Goal: Transaction & Acquisition: Purchase product/service

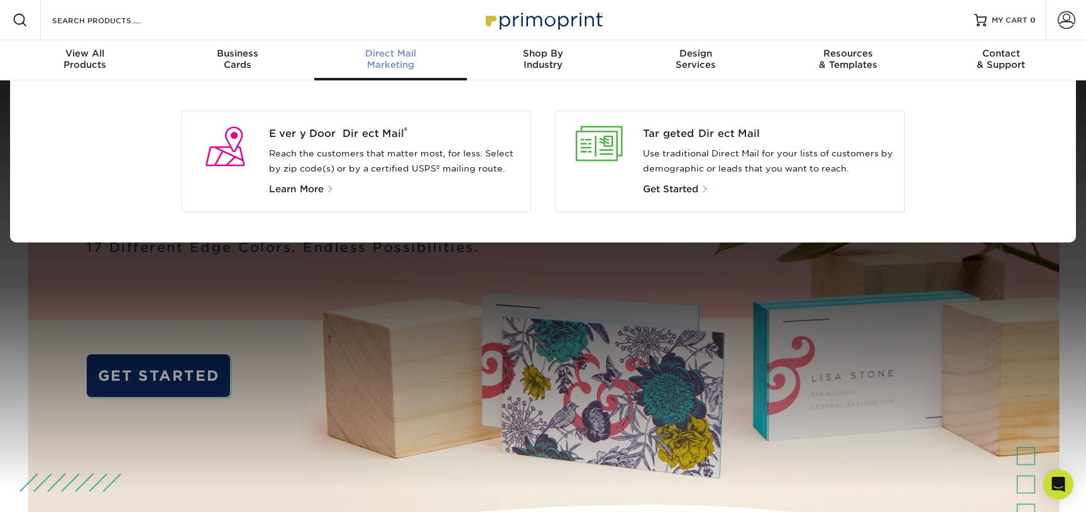
click at [367, 161] on p "Reach the customers that matter most, for less. Select by zip code(s) or by a c…" at bounding box center [395, 161] width 252 height 30
click at [332, 135] on span "Every Door Direct Mail ®" at bounding box center [395, 133] width 252 height 15
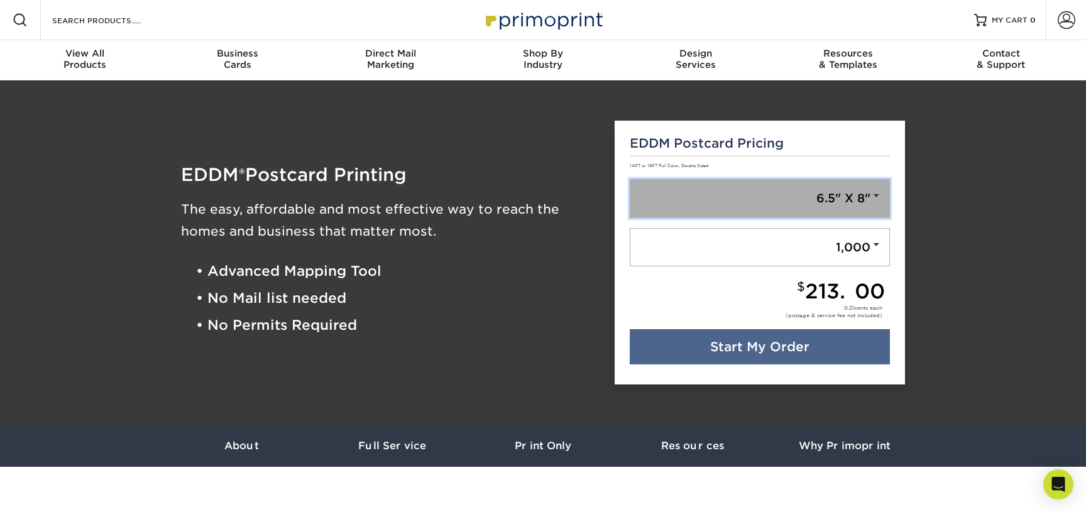
click at [820, 196] on link "6.5" X 8"" at bounding box center [760, 198] width 261 height 39
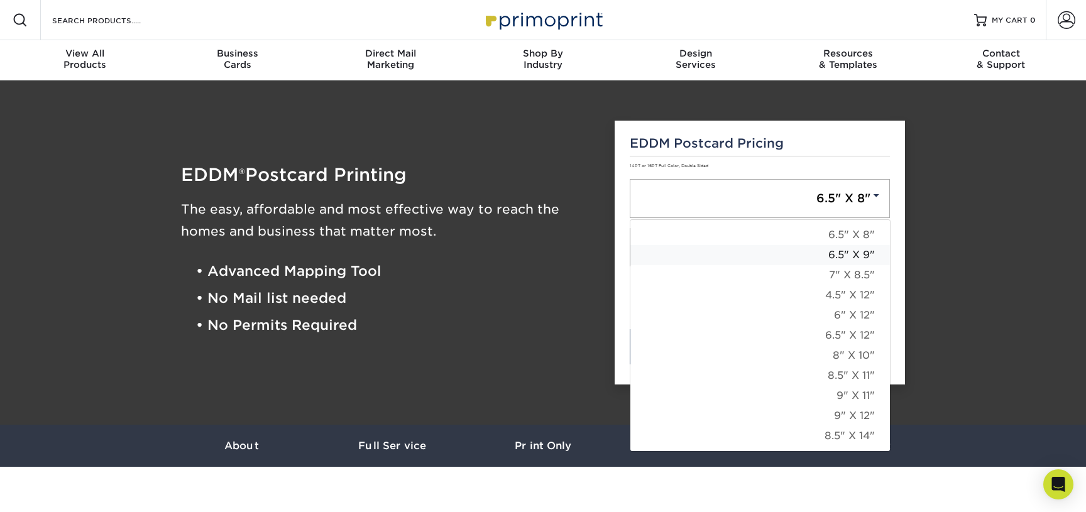
click at [839, 257] on link "6.5" X 9"" at bounding box center [761, 255] width 260 height 20
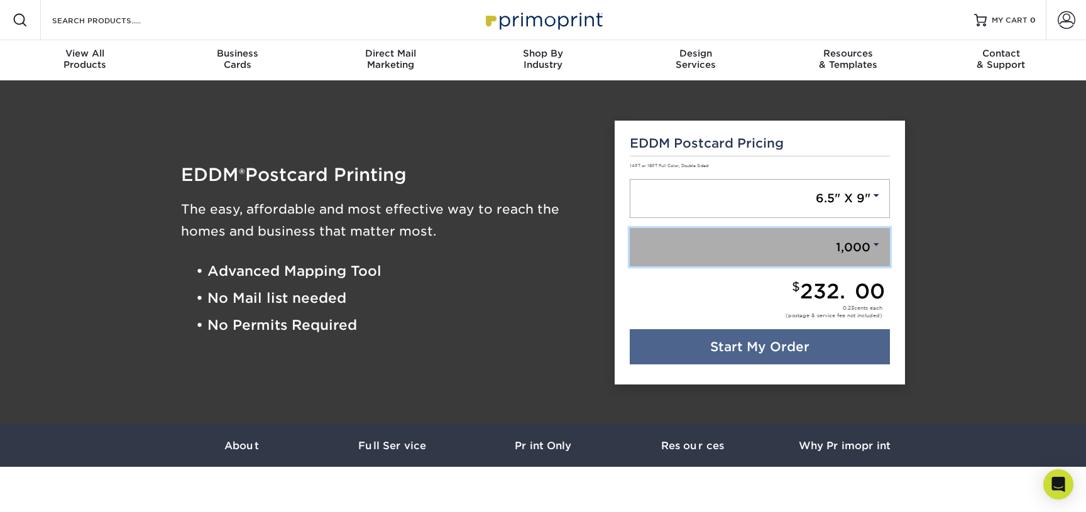
click at [850, 249] on link "1,000" at bounding box center [760, 247] width 261 height 39
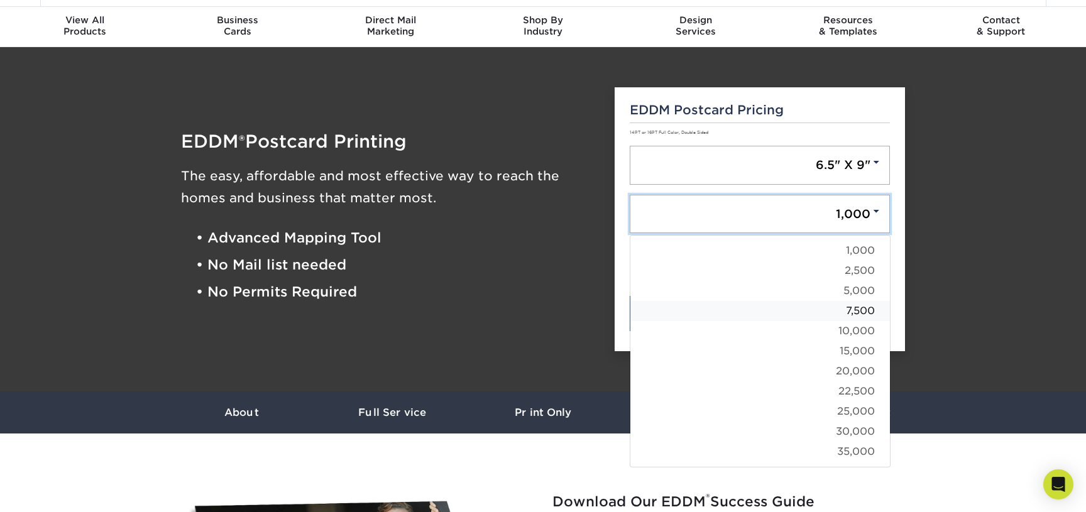
scroll to position [36, 0]
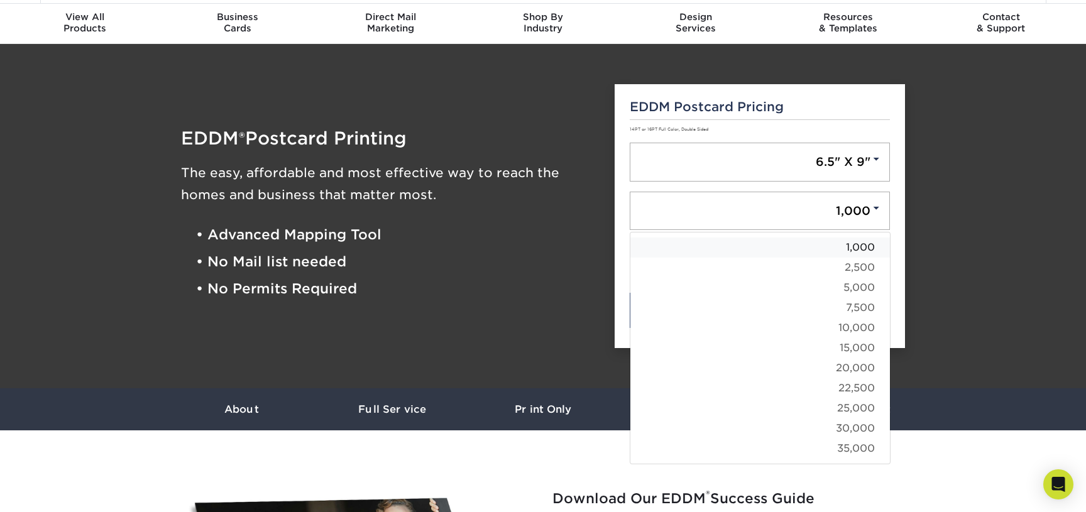
click at [849, 249] on link "1,000" at bounding box center [761, 248] width 260 height 20
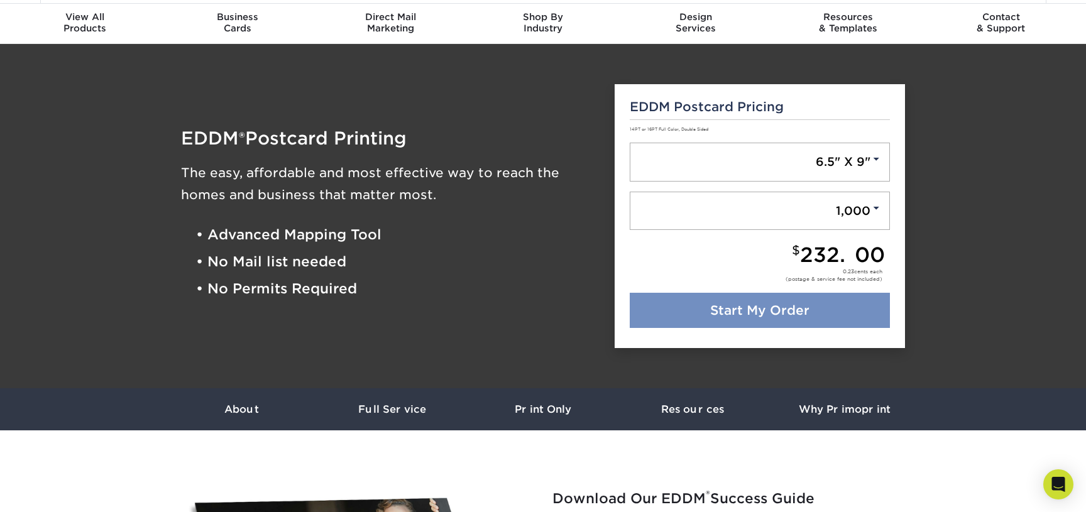
click at [812, 306] on link "Start My Order" at bounding box center [760, 310] width 261 height 35
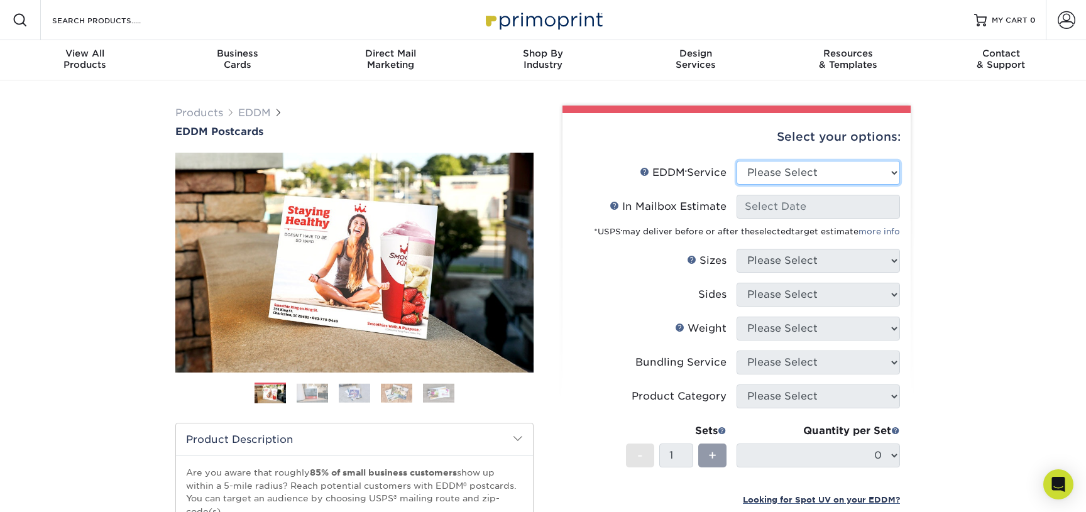
click at [853, 172] on select "Please Select Full Service Print Only" at bounding box center [818, 173] width 163 height 24
select select "full_service"
click at [737, 161] on select "Please Select Full Service Print Only" at bounding box center [818, 173] width 163 height 24
select select "-1"
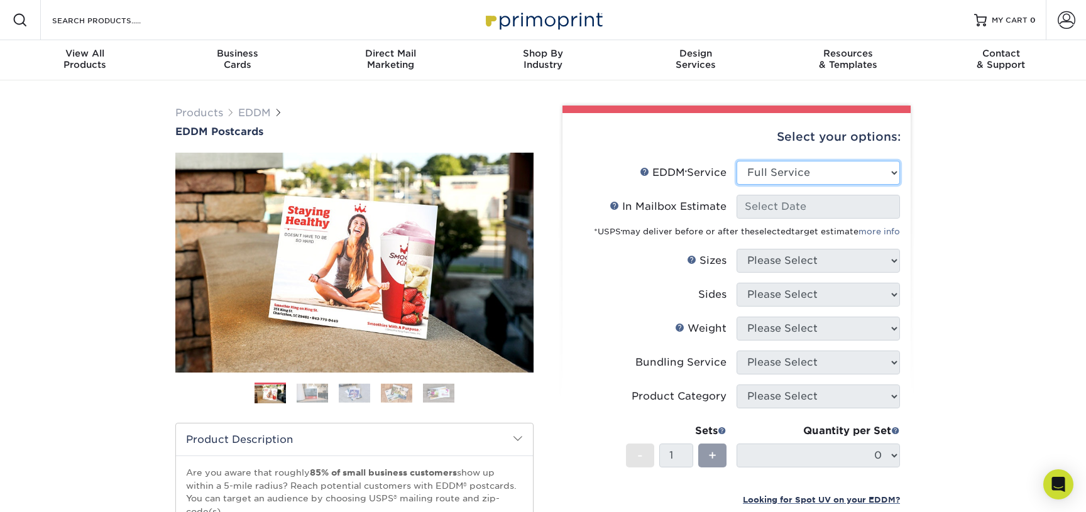
select select "-1"
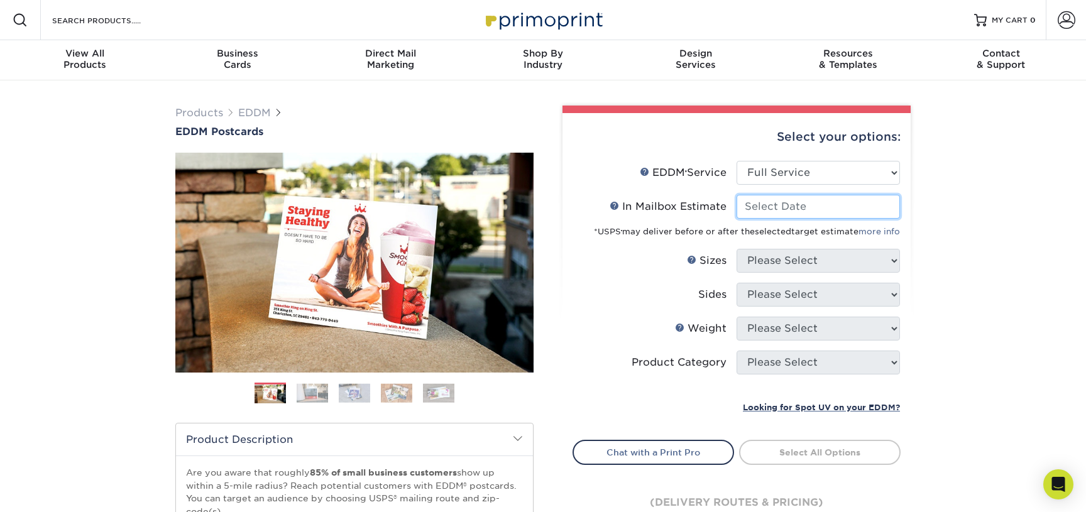
click at [829, 201] on input "In Mailbox Estimate Help In Mailbox Estimate" at bounding box center [818, 207] width 163 height 24
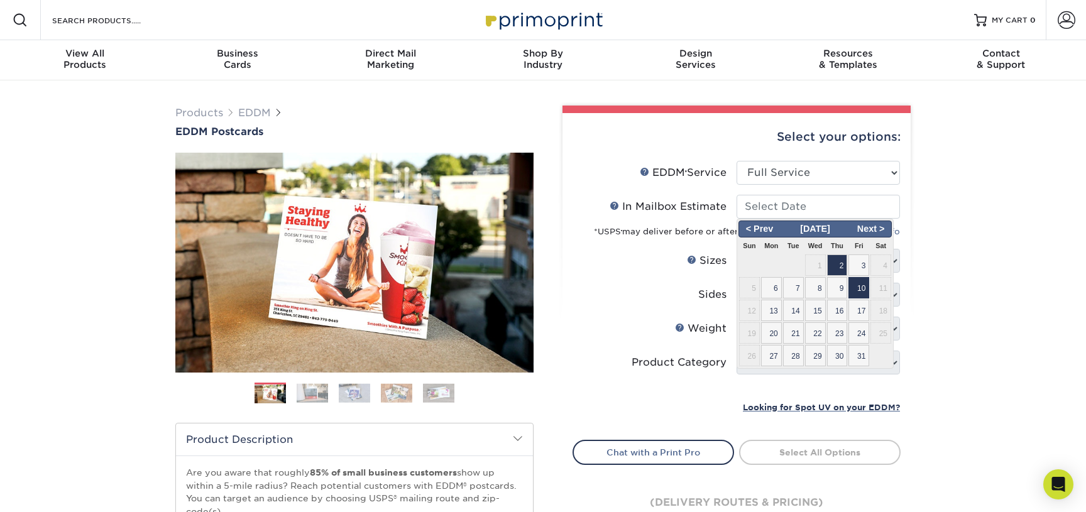
click at [861, 284] on span "10" at bounding box center [859, 287] width 21 height 21
type input "[DATE]"
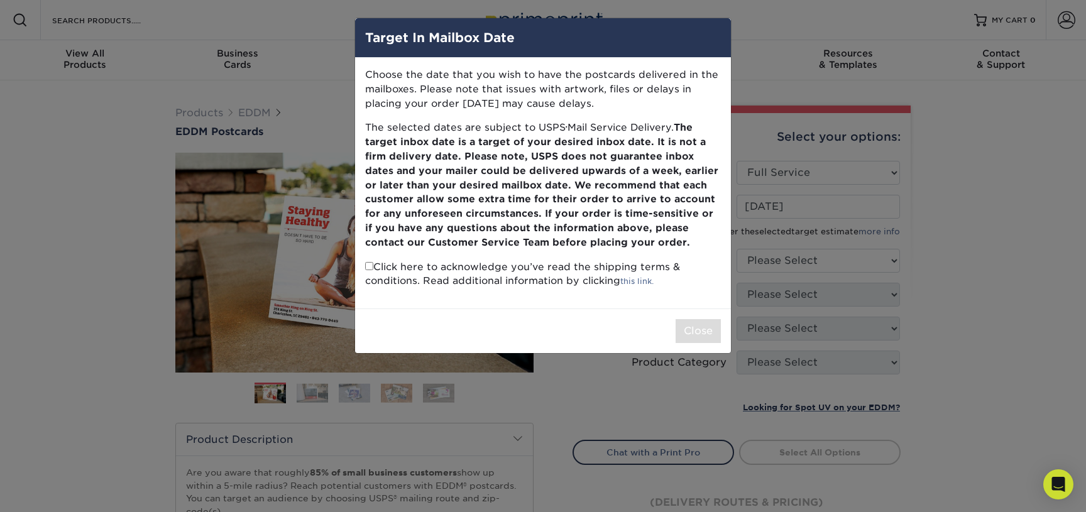
click at [395, 275] on p "Click here to acknowledge you’ve read the shipping terms & conditions. Read add…" at bounding box center [543, 274] width 356 height 29
click at [365, 266] on input "checkbox" at bounding box center [369, 266] width 8 height 8
checkbox input "true"
click at [707, 332] on button "Close" at bounding box center [698, 331] width 45 height 24
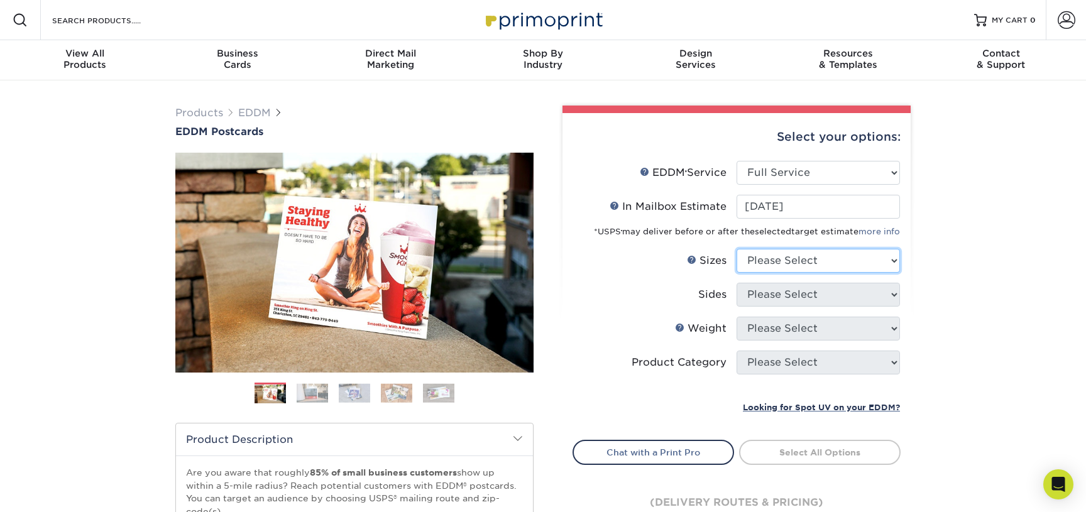
click at [792, 258] on select "Please Select 4.5" x 12" 6" x 12" 6.5" x 8" 6.5" x 9" 6.5" x 12" 7" x 8.5" 8" x…" at bounding box center [818, 261] width 163 height 24
select select "6.50x9.00"
click at [737, 249] on select "Please Select 4.5" x 12" 6" x 12" 6.5" x 8" 6.5" x 9" 6.5" x 12" 7" x 8.5" 8" x…" at bounding box center [818, 261] width 163 height 24
click at [809, 295] on select "Please Select Print Both Sides Print Front Only" at bounding box center [818, 295] width 163 height 24
select select "13abbda7-1d64-4f25-8bb2-c179b224825d"
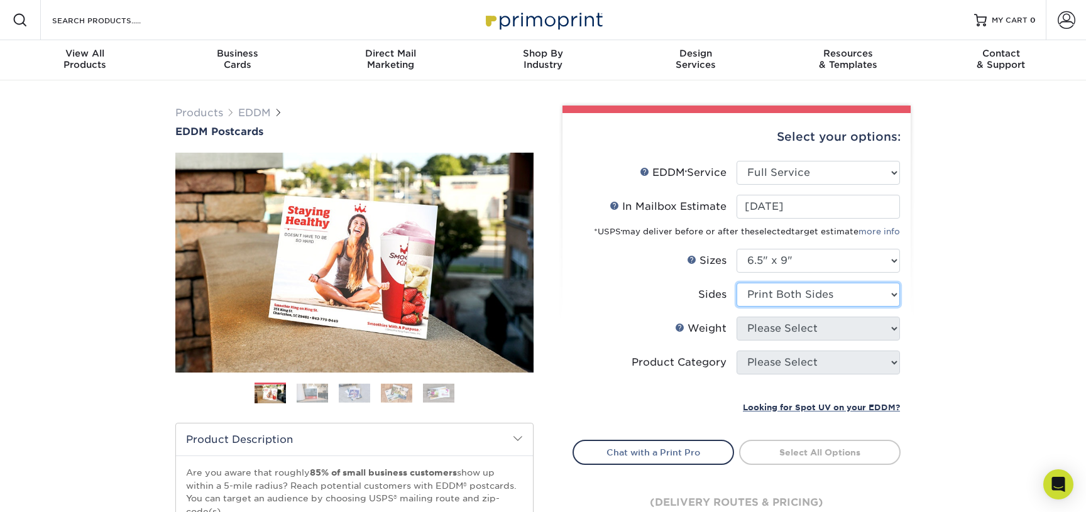
click at [737, 283] on select "Please Select Print Both Sides Print Front Only" at bounding box center [818, 295] width 163 height 24
click at [814, 326] on select "Please Select 16PT 14PT" at bounding box center [818, 329] width 163 height 24
select select "14PT"
click at [737, 317] on select "Please Select 16PT 14PT" at bounding box center [818, 329] width 163 height 24
click at [0, 0] on select at bounding box center [0, 0] width 0 height 0
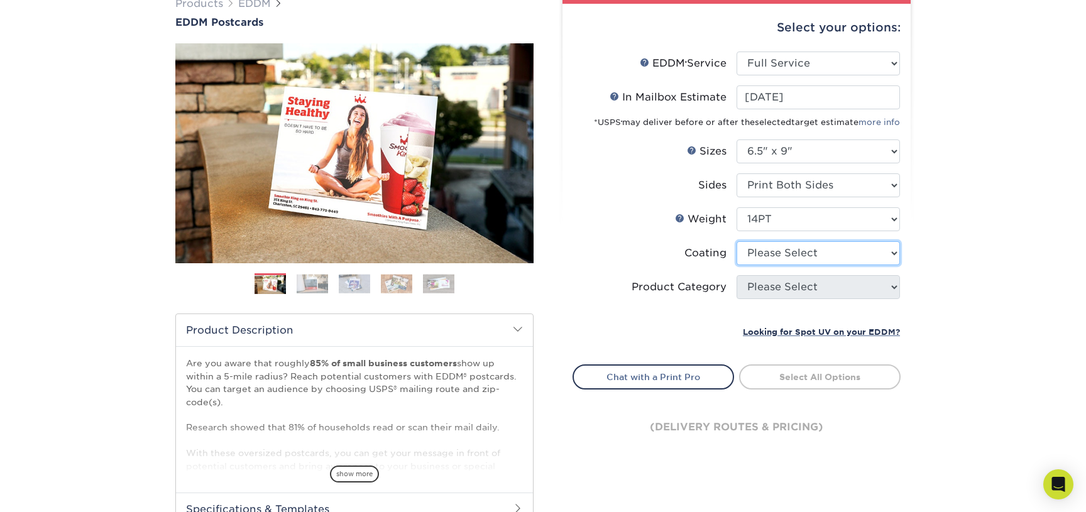
scroll to position [121, 0]
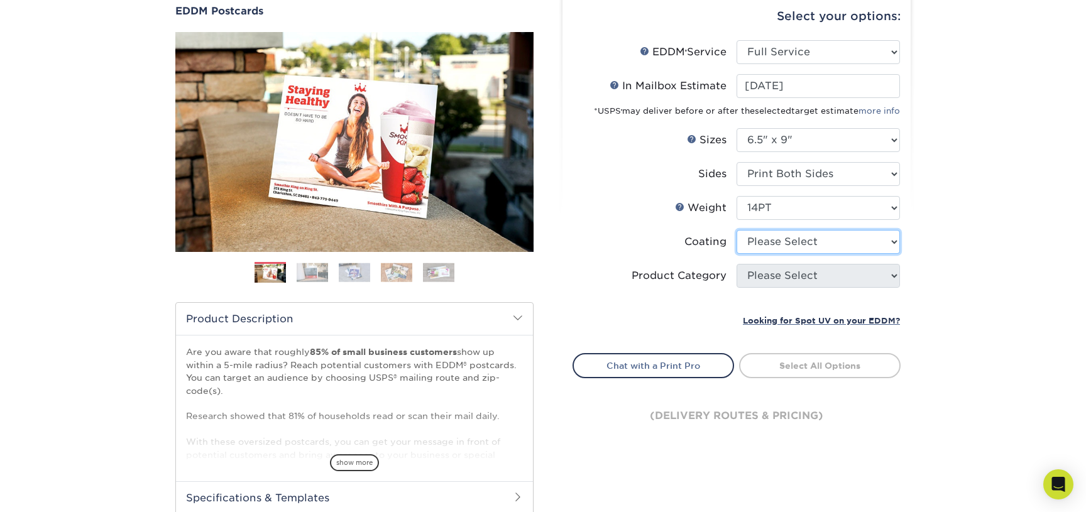
click at [877, 246] on select at bounding box center [818, 242] width 163 height 24
select select "121bb7b5-3b4d-429f-bd8d-bbf80e953313"
click at [737, 230] on select at bounding box center [818, 242] width 163 height 24
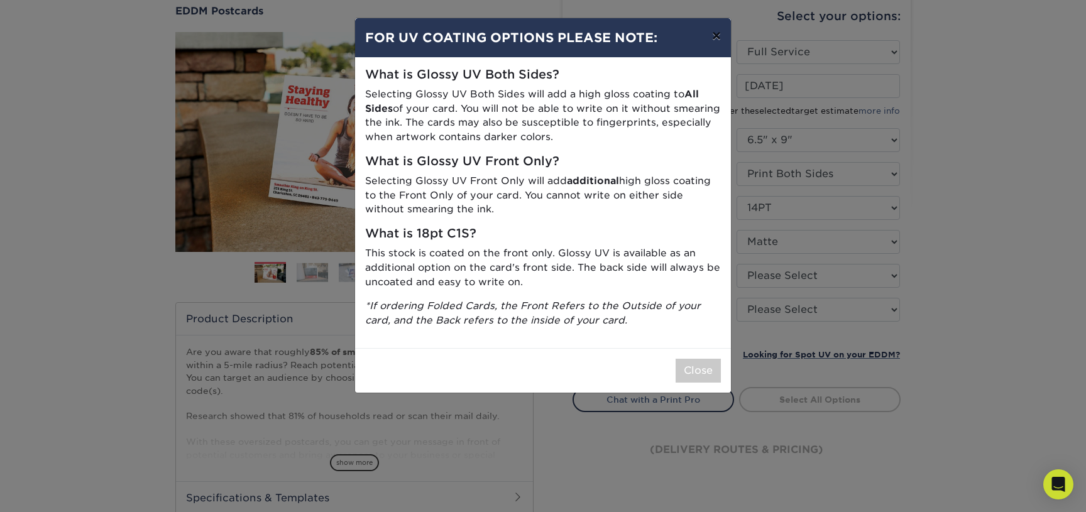
click at [714, 36] on button "×" at bounding box center [716, 35] width 29 height 35
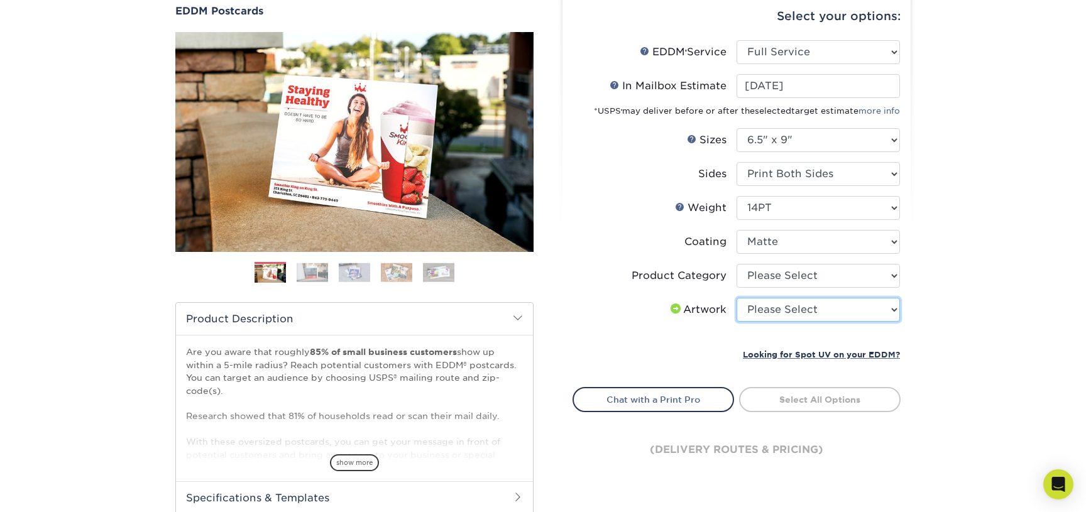
click at [808, 304] on select "Please Select I will upload files I need a design - $150" at bounding box center [818, 310] width 163 height 24
select select "upload"
click at [737, 298] on select "Please Select I will upload files I need a design - $150" at bounding box center [818, 310] width 163 height 24
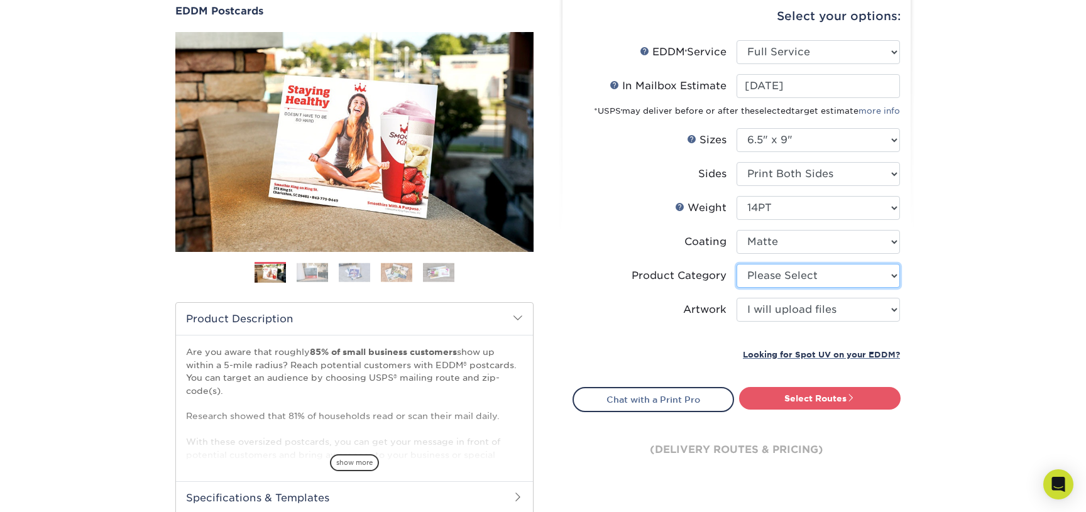
click at [815, 281] on select "Please Select Postcards" at bounding box center [818, 276] width 163 height 24
select select "9b7272e0-d6c8-4c3c-8e97-d3a1bcdab858"
click at [737, 264] on select "Please Select Postcards" at bounding box center [818, 276] width 163 height 24
click at [801, 303] on select "Please Select I will upload files I need a design - $150" at bounding box center [818, 310] width 163 height 24
click at [737, 298] on select "Please Select I will upload files I need a design - $150" at bounding box center [818, 310] width 163 height 24
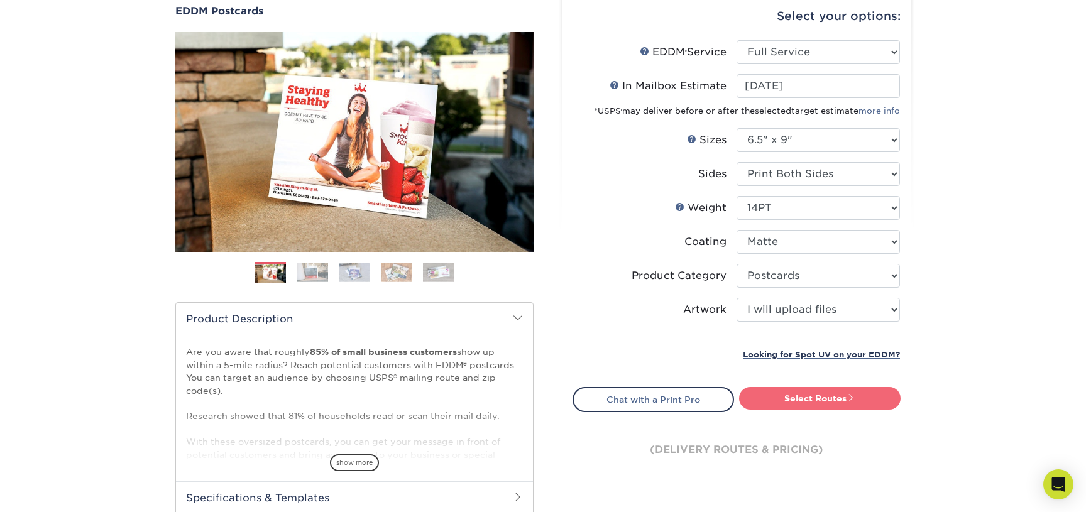
click at [798, 400] on link "Select Routes" at bounding box center [820, 398] width 162 height 23
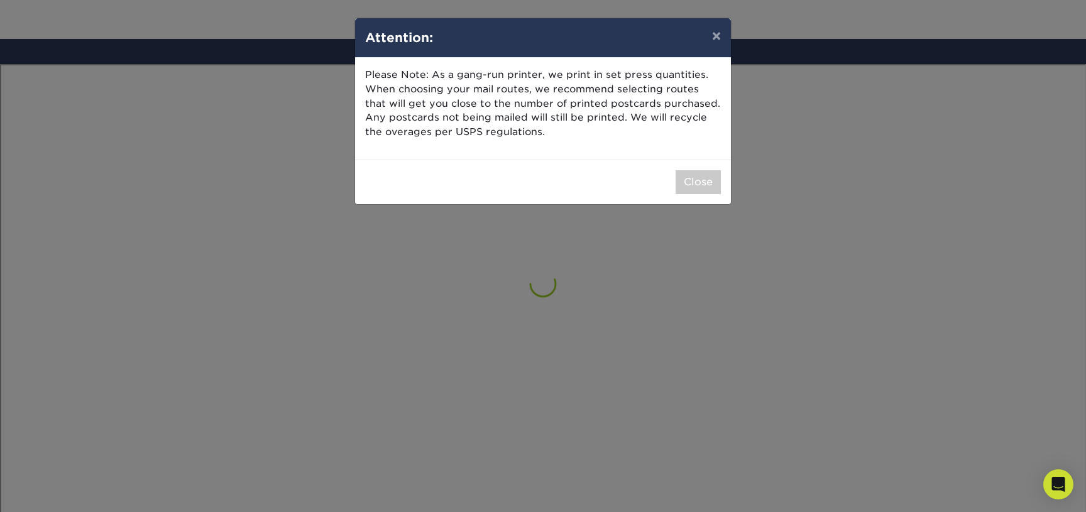
scroll to position [732, 0]
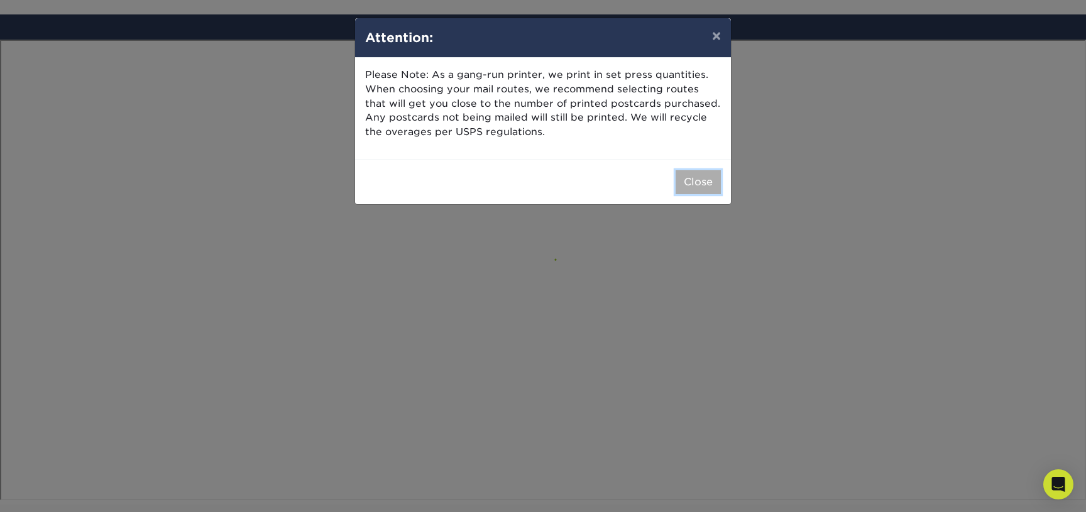
click at [709, 187] on button "Close" at bounding box center [698, 182] width 45 height 24
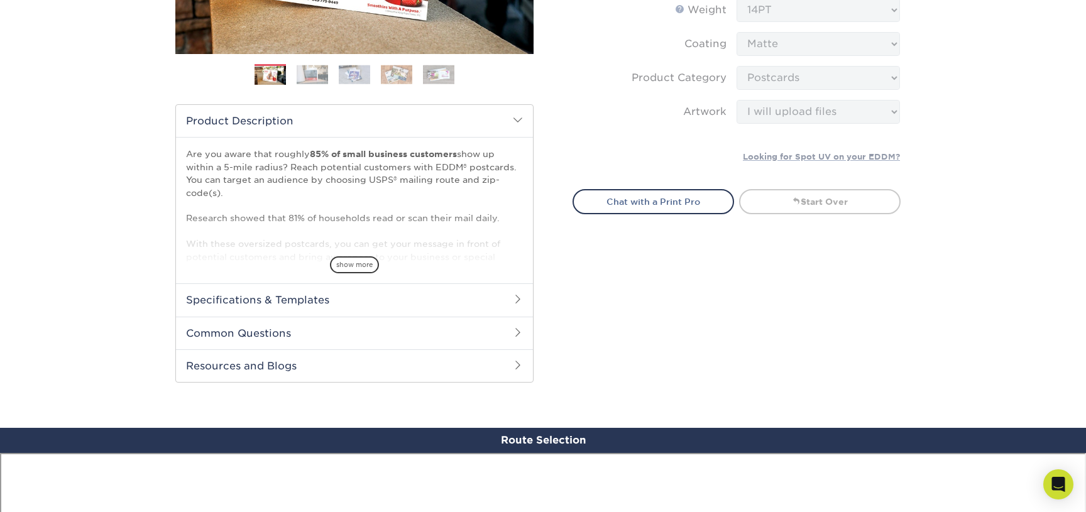
scroll to position [0, 0]
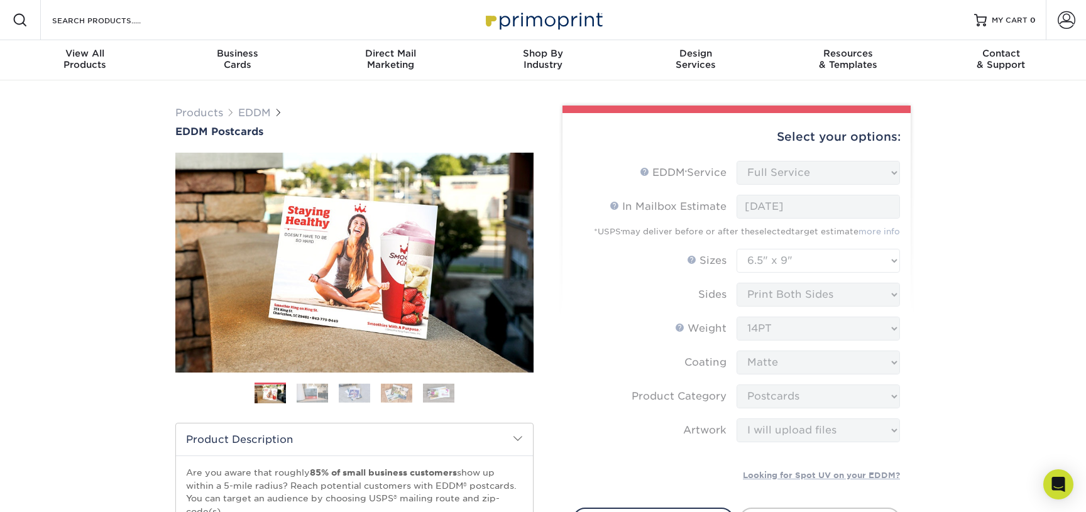
drag, startPoint x: 639, startPoint y: 224, endPoint x: 639, endPoint y: 179, distance: 45.9
click at [639, 180] on div "Select your options: EDDM Service Help EDDM ® Service Please Select Full Servic…" at bounding box center [731, 411] width 377 height 611
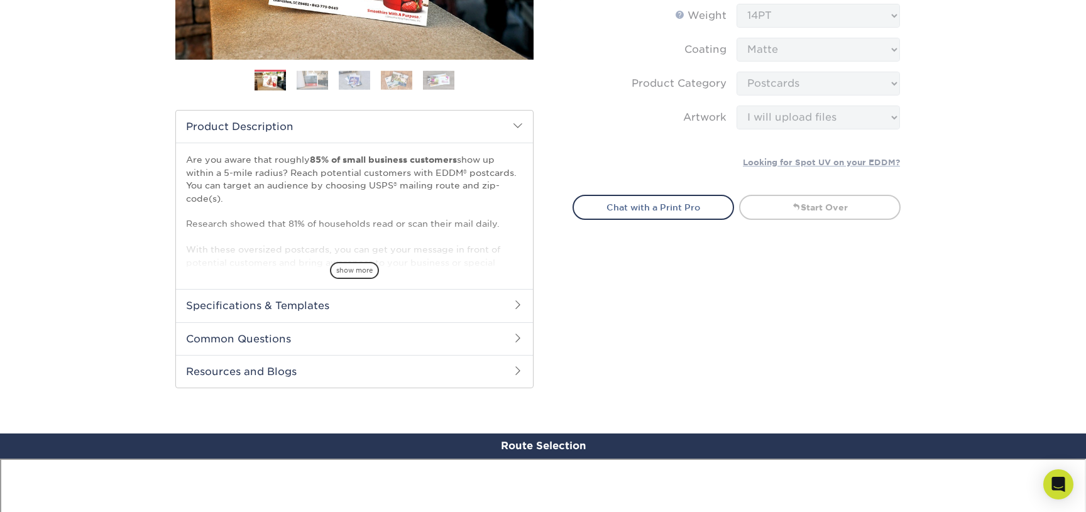
scroll to position [292, 0]
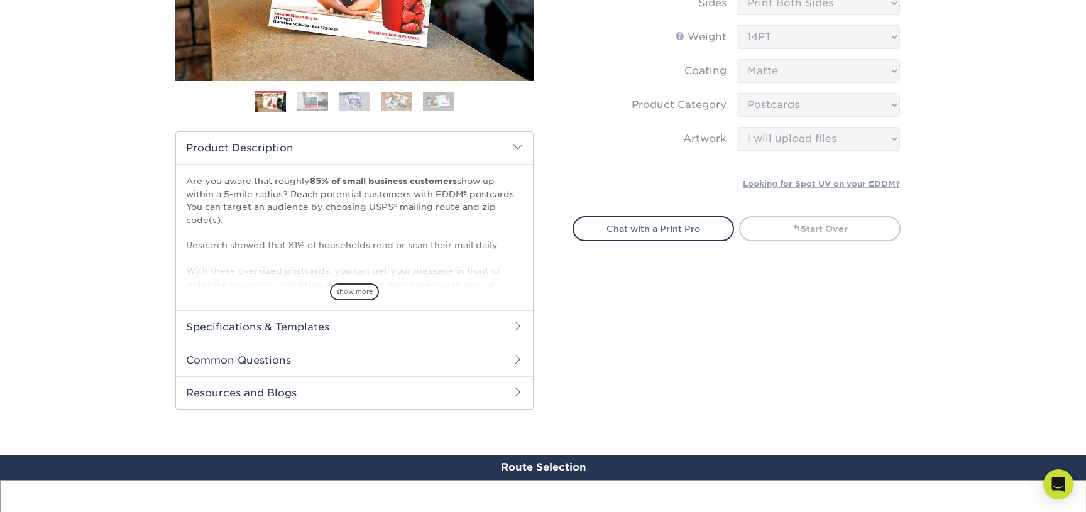
click at [585, 327] on div "Select your options: EDDM Service Help EDDM ® Service Please Select Full Servic…" at bounding box center [731, 119] width 377 height 611
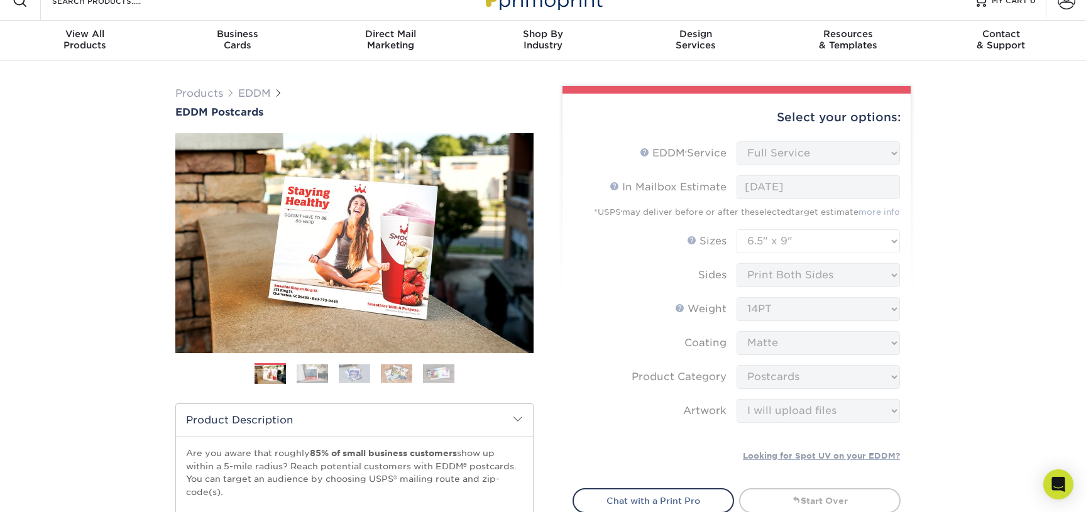
scroll to position [0, 0]
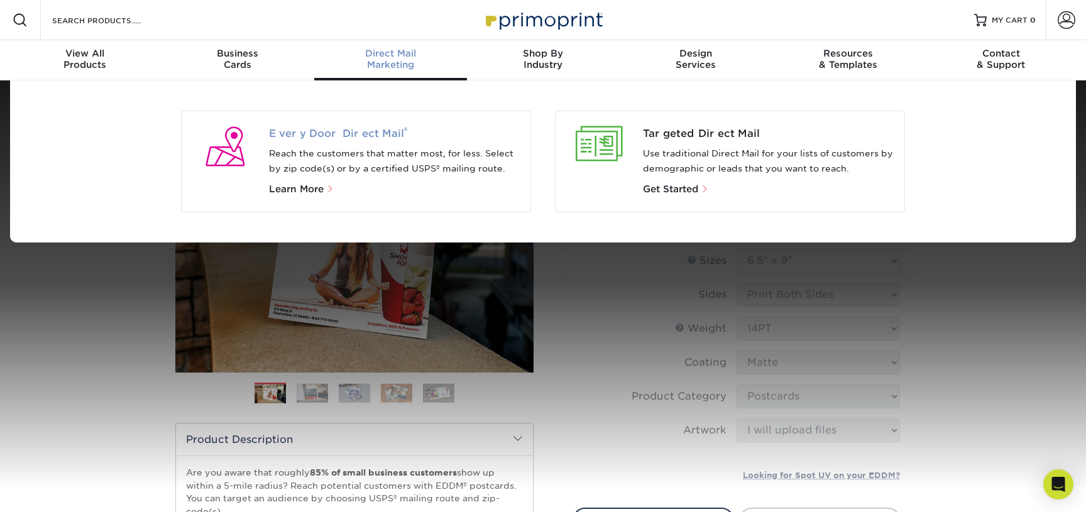
click at [352, 136] on span "Every Door Direct Mail ®" at bounding box center [395, 133] width 252 height 15
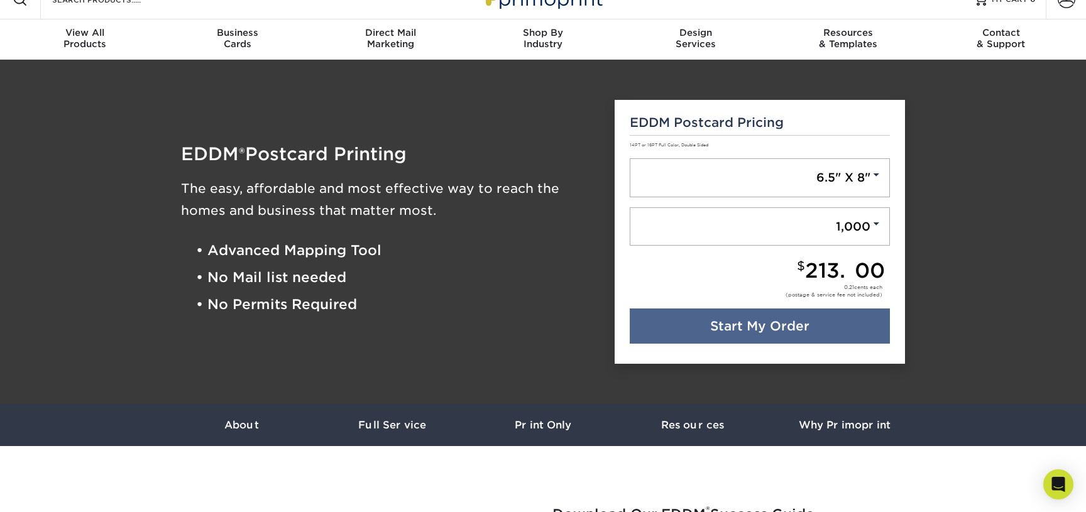
scroll to position [22, 0]
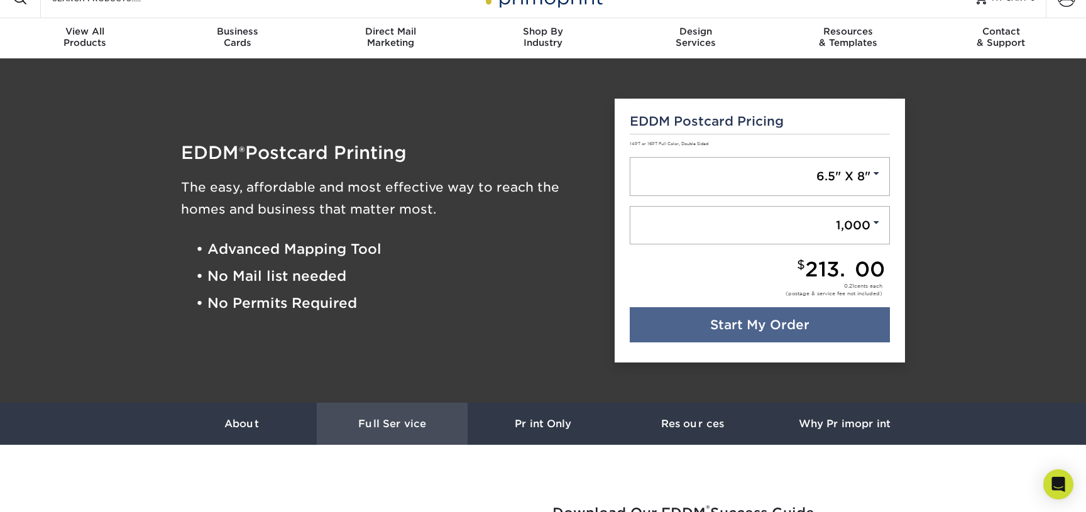
click at [414, 427] on h3 "Full Service" at bounding box center [392, 424] width 151 height 12
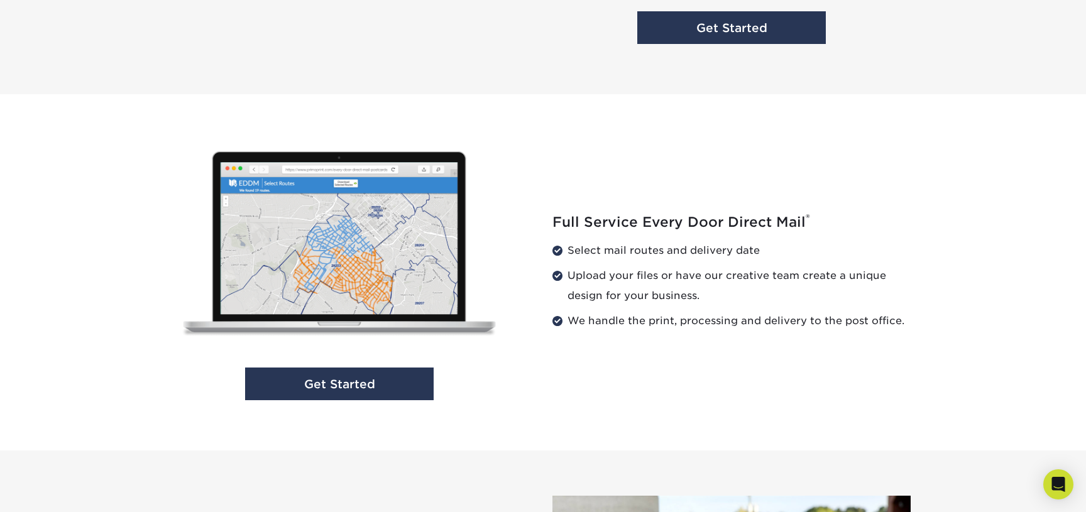
scroll to position [1186, 0]
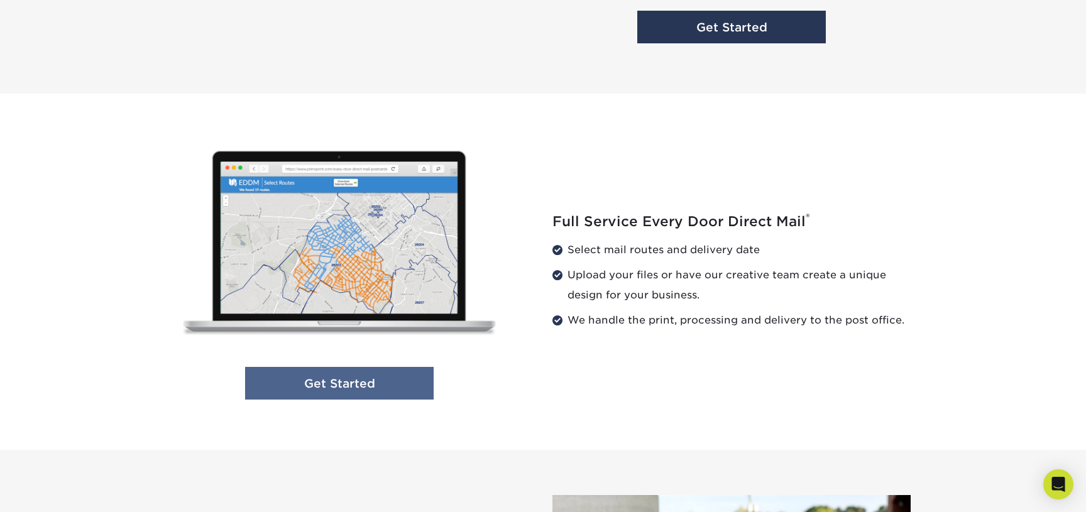
click at [376, 384] on link "Get Started" at bounding box center [339, 383] width 189 height 33
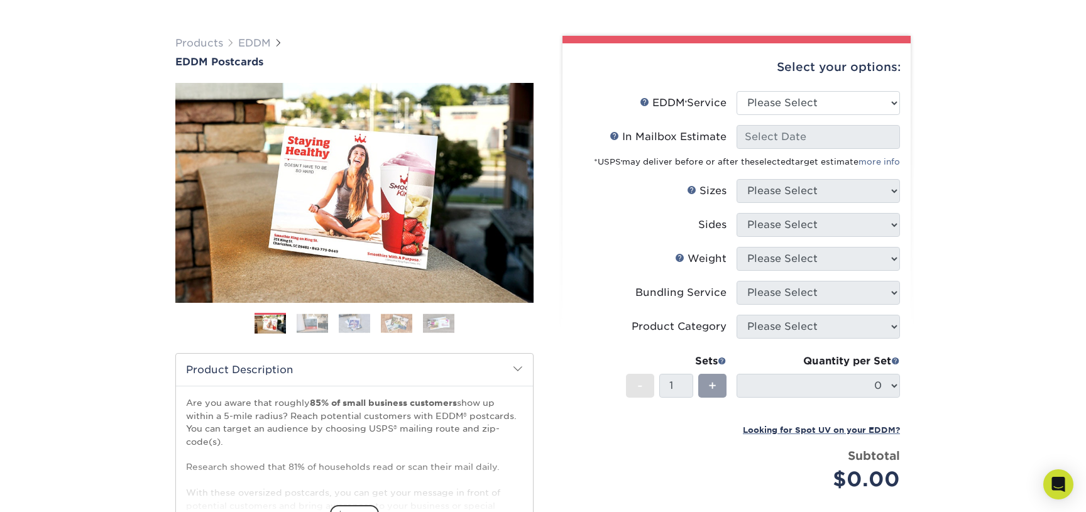
scroll to position [80, 0]
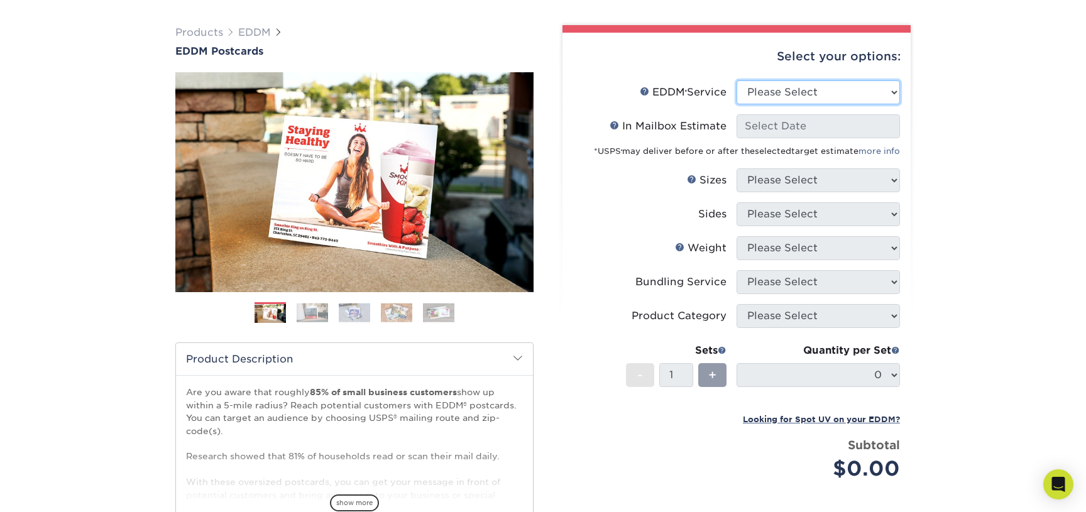
click at [773, 88] on select "Please Select Full Service Print Only" at bounding box center [818, 92] width 163 height 24
select select "full_service"
click at [737, 80] on select "Please Select Full Service Print Only" at bounding box center [818, 92] width 163 height 24
select select "-1"
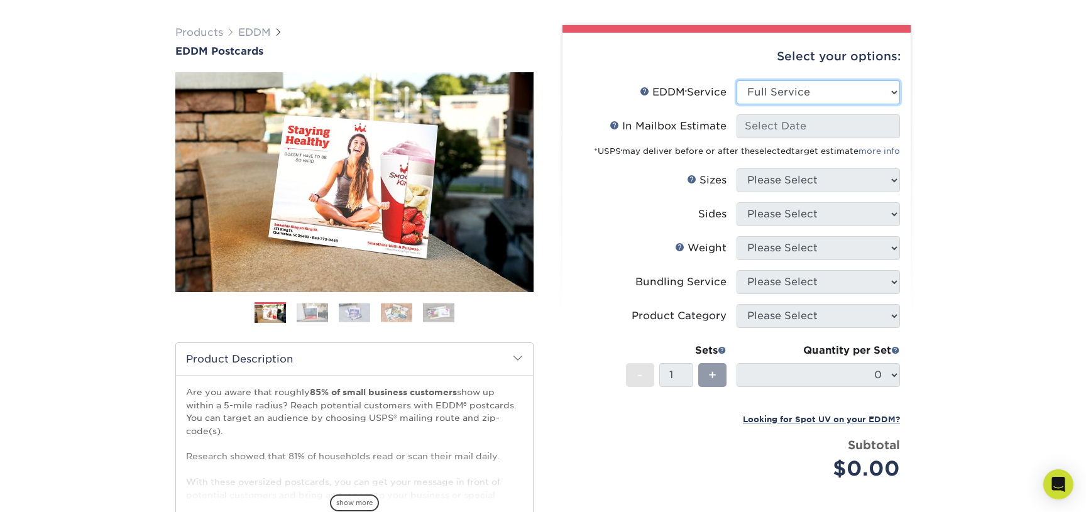
select select "-1"
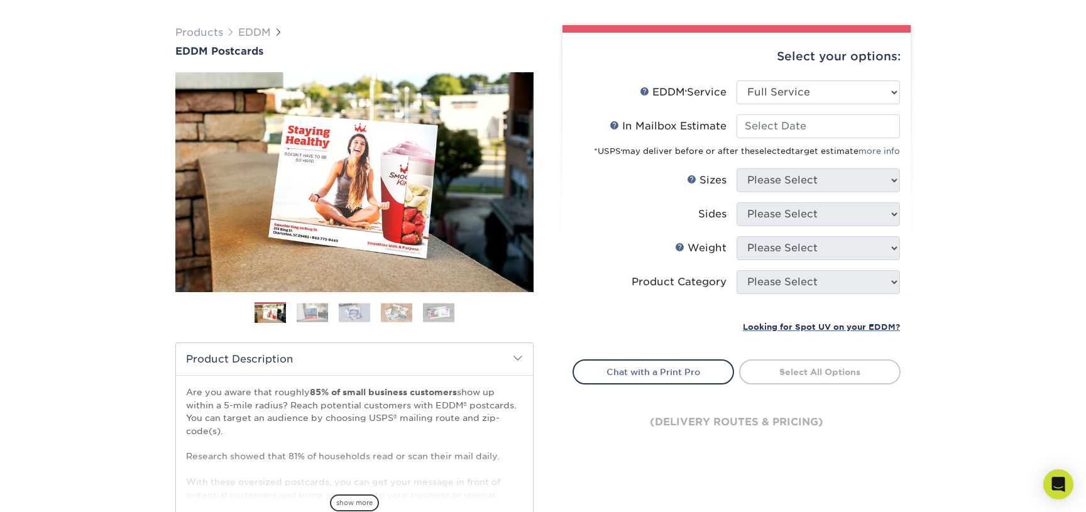
click at [775, 139] on div "*USPS ® may deliver before or after the selected target estimate more info" at bounding box center [736, 148] width 327 height 20
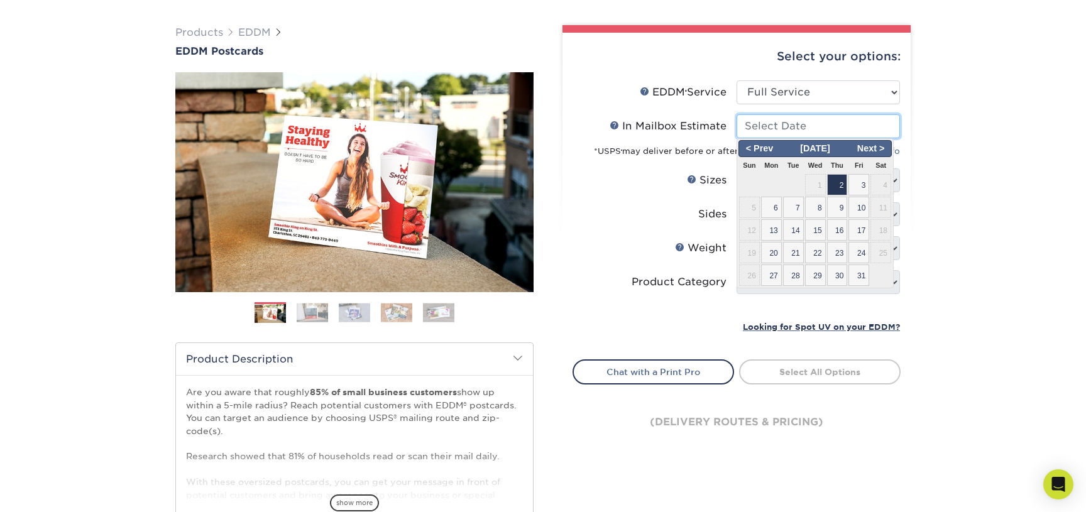
click at [779, 134] on input "In Mailbox Estimate Help In Mailbox Estimate" at bounding box center [818, 126] width 163 height 24
click at [864, 213] on span "10" at bounding box center [859, 207] width 21 height 21
type input "2025-10-10"
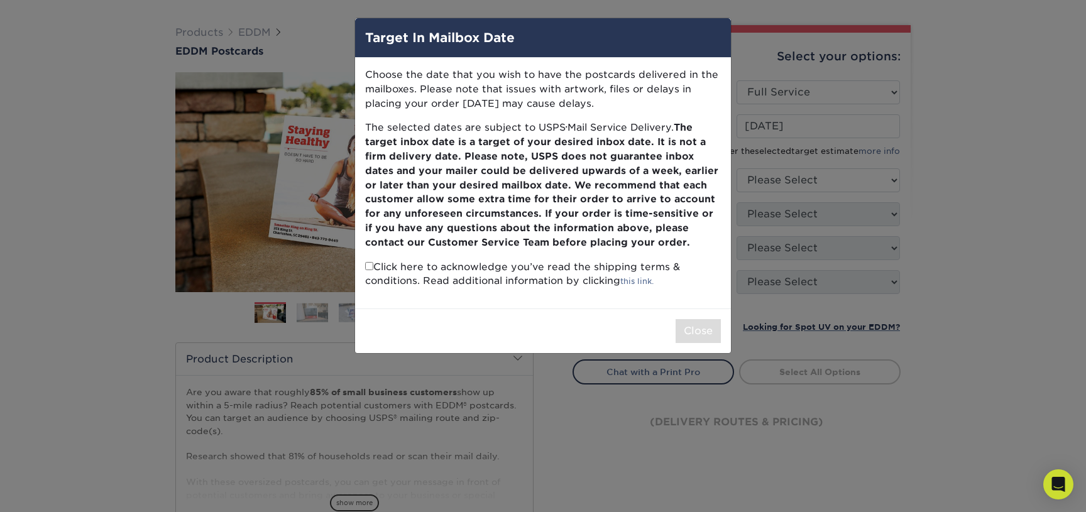
click at [490, 279] on p "Click here to acknowledge you’ve read the shipping terms & conditions. Read add…" at bounding box center [543, 274] width 356 height 29
click at [370, 268] on input "checkbox" at bounding box center [369, 266] width 8 height 8
checkbox input "true"
click at [710, 333] on button "Close" at bounding box center [698, 331] width 45 height 24
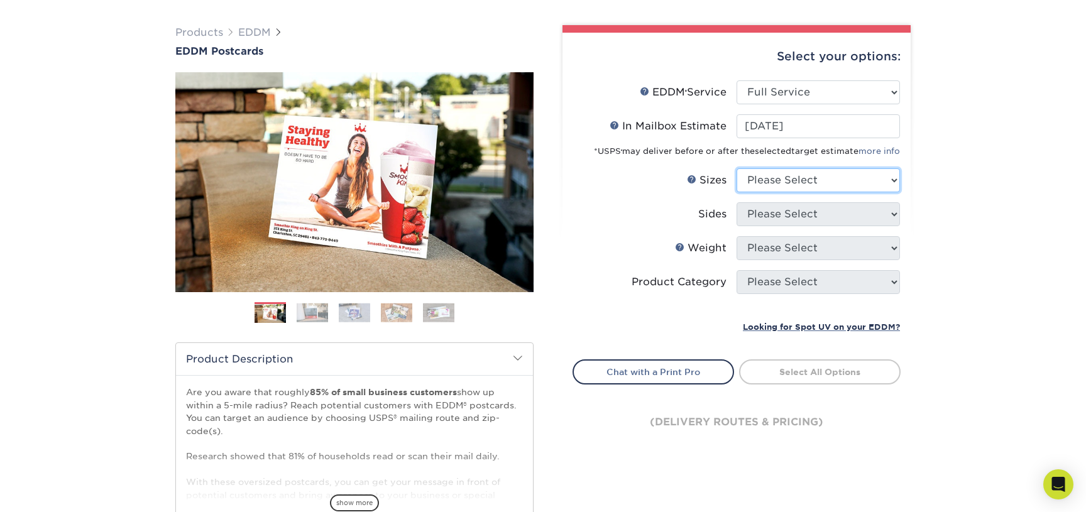
click at [796, 178] on select "Please Select 4.5" x 12" 6" x 12" 6.5" x 8" 6.5" x 9" 6.5" x 12" 7" x 8.5" 8" x…" at bounding box center [818, 180] width 163 height 24
select select "6.50x9.00"
click at [737, 168] on select "Please Select 4.5" x 12" 6" x 12" 6.5" x 8" 6.5" x 9" 6.5" x 12" 7" x 8.5" 8" x…" at bounding box center [818, 180] width 163 height 24
click at [799, 224] on select "Please Select Print Both Sides Print Front Only" at bounding box center [818, 214] width 163 height 24
select select "13abbda7-1d64-4f25-8bb2-c179b224825d"
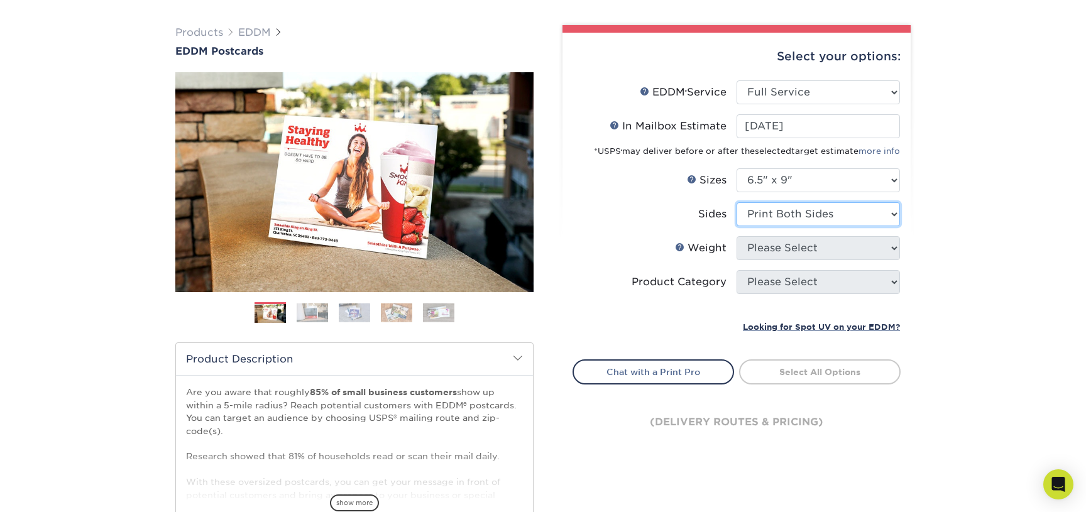
click at [737, 202] on select "Please Select Print Both Sides Print Front Only" at bounding box center [818, 214] width 163 height 24
click at [791, 246] on select "Please Select 16PT 14PT" at bounding box center [818, 248] width 163 height 24
select select "14PT"
click at [737, 236] on select "Please Select 16PT 14PT" at bounding box center [818, 248] width 163 height 24
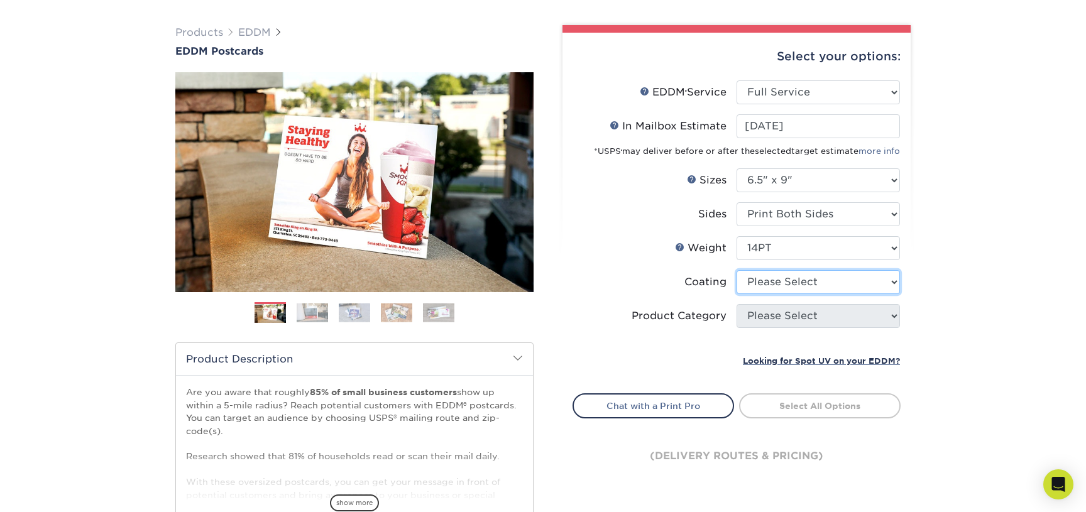
click at [778, 285] on select at bounding box center [818, 282] width 163 height 24
select select "ae367451-b2b8-45df-a344-0f05b6a12993"
click at [737, 270] on select at bounding box center [818, 282] width 163 height 24
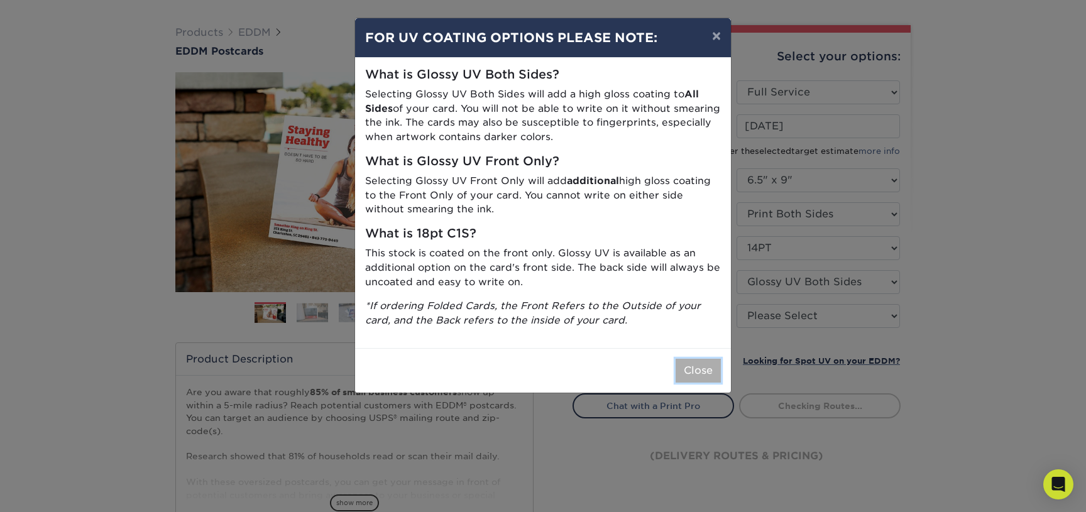
click at [705, 376] on button "Close" at bounding box center [698, 371] width 45 height 24
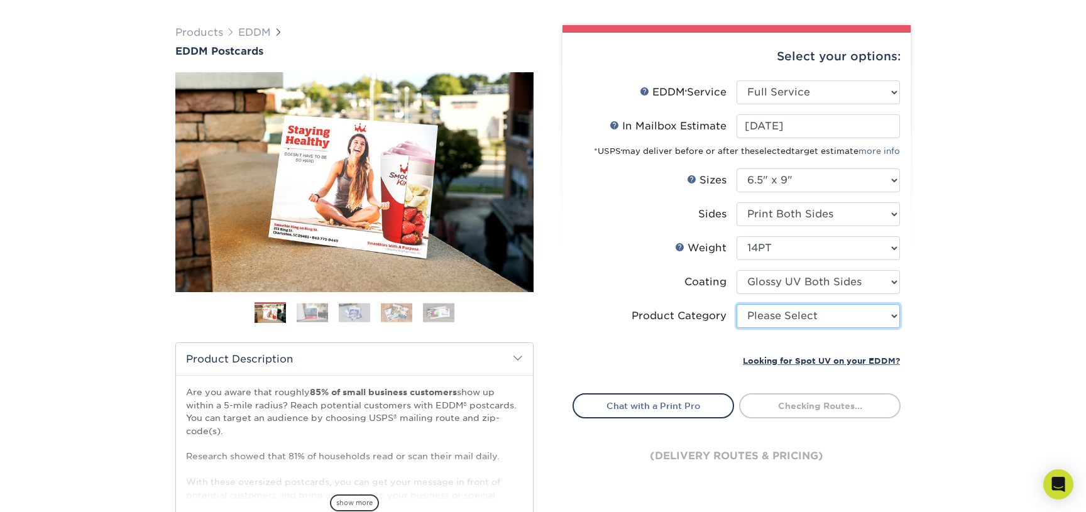
click at [780, 314] on select "Please Select Postcards" at bounding box center [818, 316] width 163 height 24
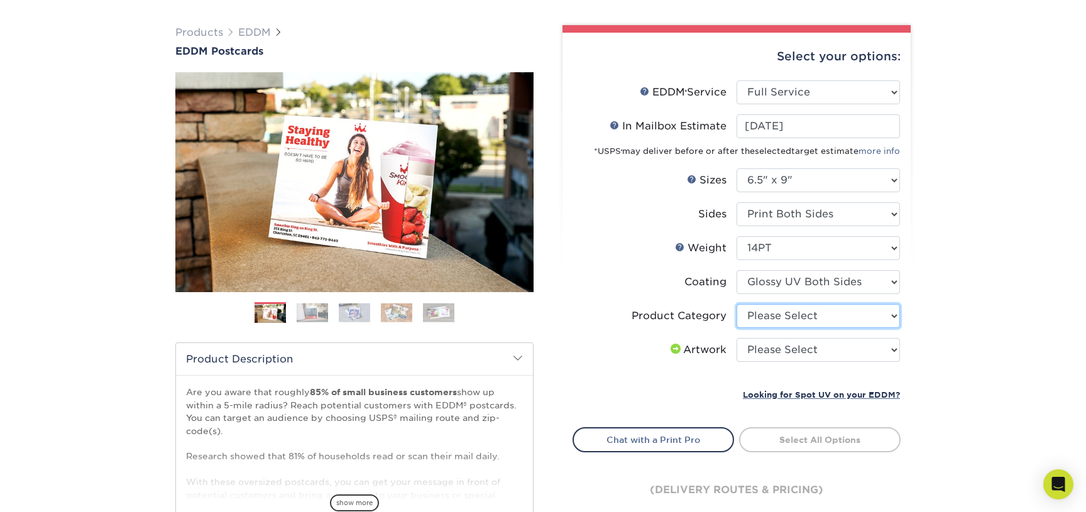
select select "9b7272e0-d6c8-4c3c-8e97-d3a1bcdab858"
click at [737, 304] on select "Please Select Postcards" at bounding box center [818, 316] width 163 height 24
click at [775, 343] on select "Please Select I will upload files I need a design - $150" at bounding box center [818, 350] width 163 height 24
select select "upload"
click at [737, 338] on select "Please Select I will upload files I need a design - $150" at bounding box center [818, 350] width 163 height 24
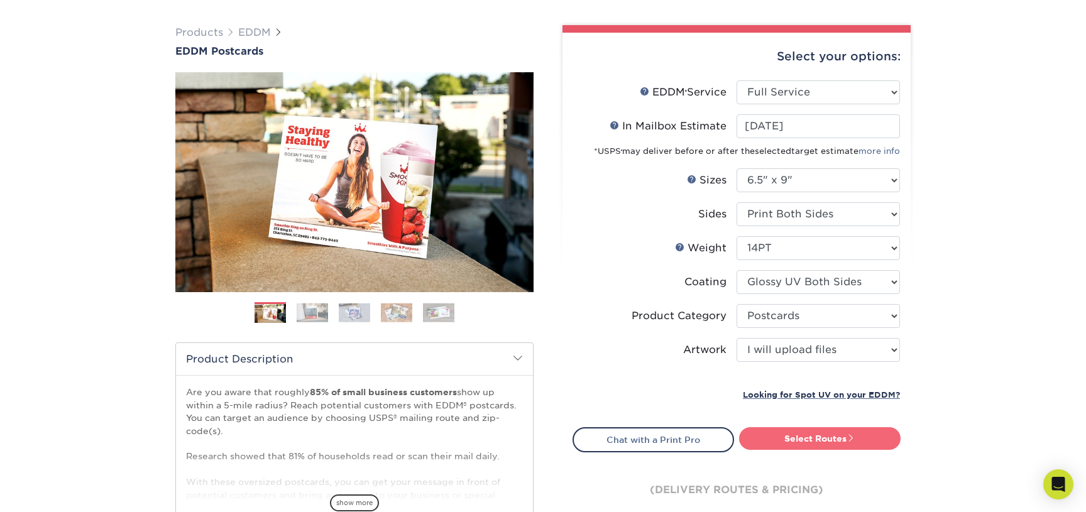
click at [802, 441] on link "Select Routes" at bounding box center [820, 439] width 162 height 23
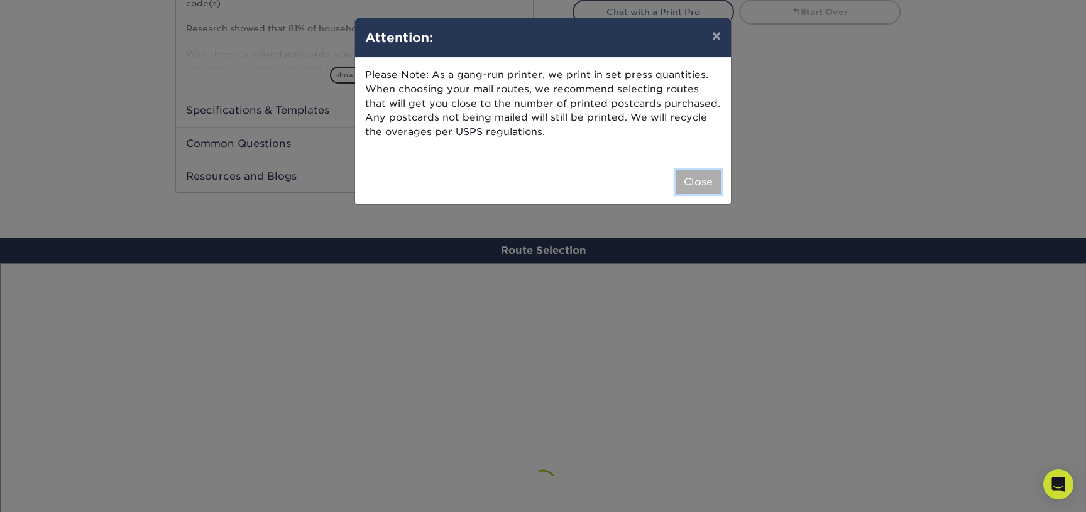
click at [703, 180] on button "Close" at bounding box center [698, 182] width 45 height 24
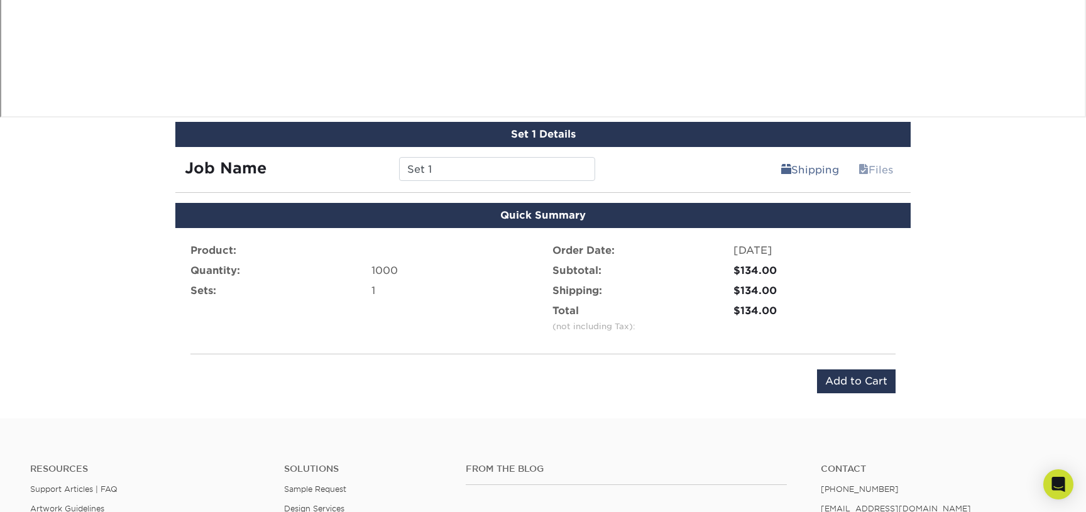
scroll to position [1130, 0]
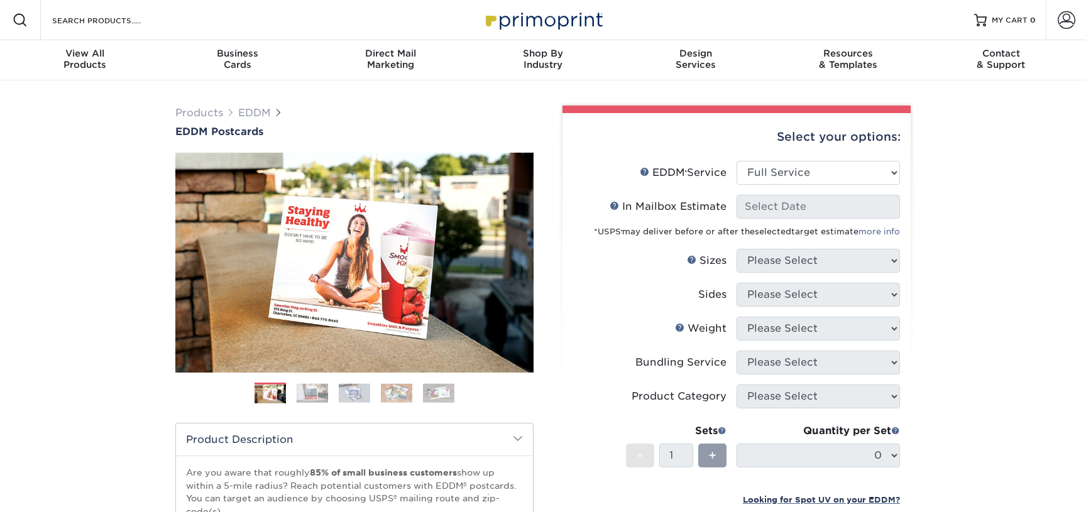
select select "full_service"
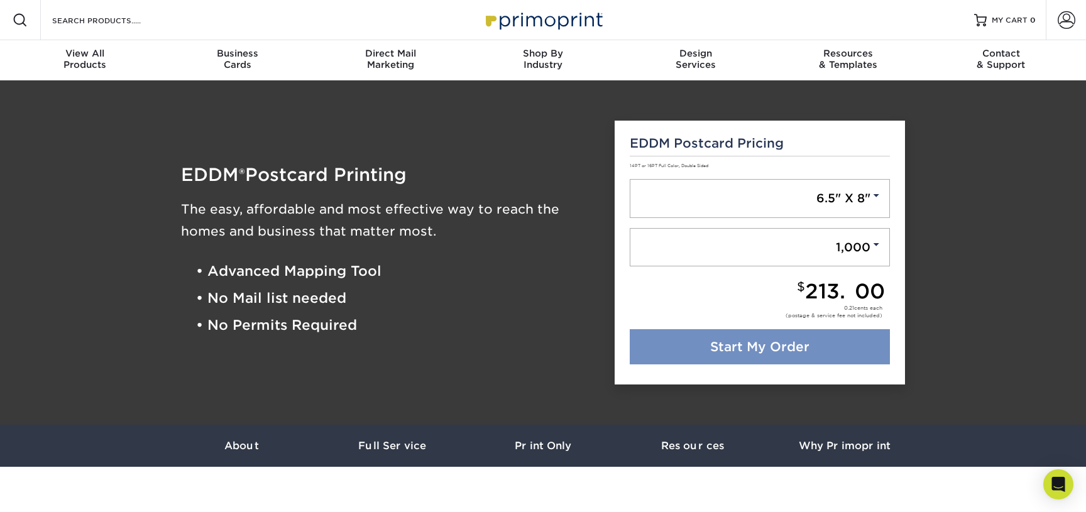
click at [805, 346] on link "Start My Order" at bounding box center [760, 346] width 261 height 35
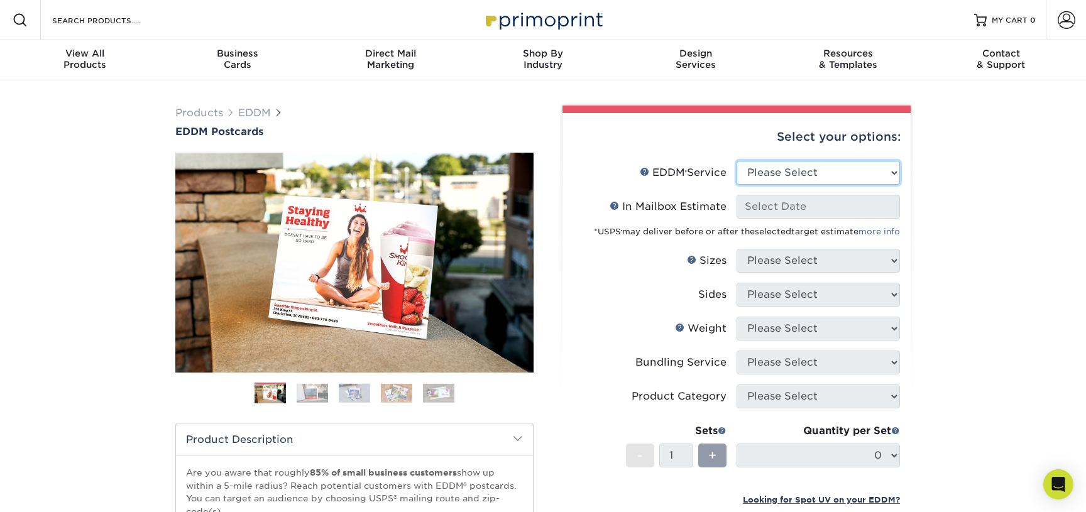
click at [817, 179] on select "Please Select Full Service Print Only" at bounding box center [818, 173] width 163 height 24
select select "full_service"
click at [737, 161] on select "Please Select Full Service Print Only" at bounding box center [818, 173] width 163 height 24
select select "-1"
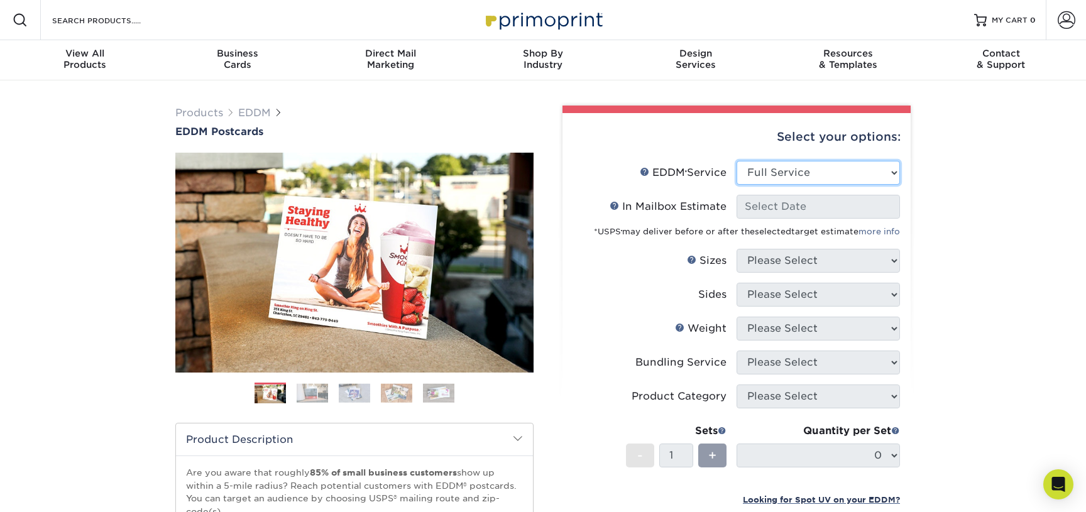
select select "-1"
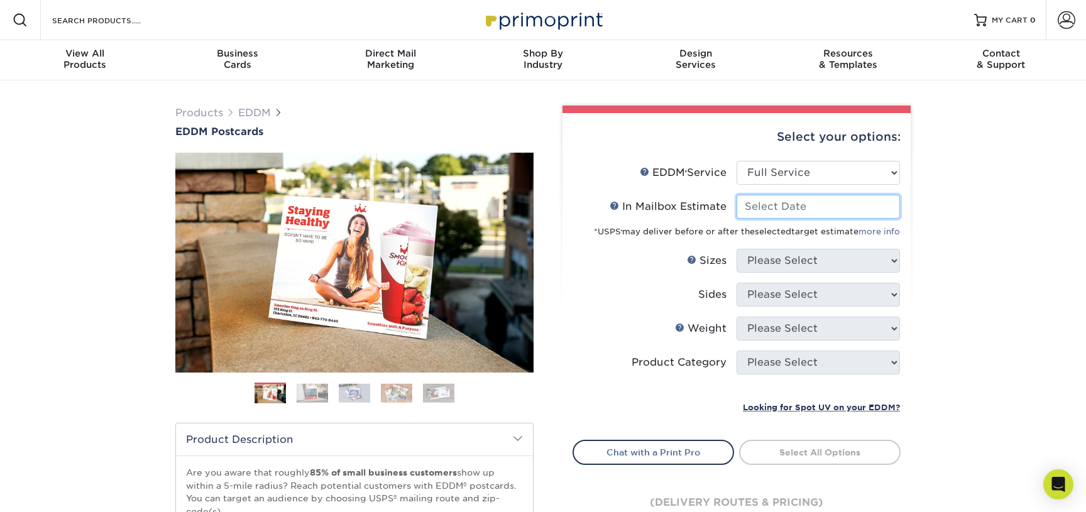
click at [798, 206] on input "In Mailbox Estimate Help In Mailbox Estimate" at bounding box center [818, 207] width 163 height 24
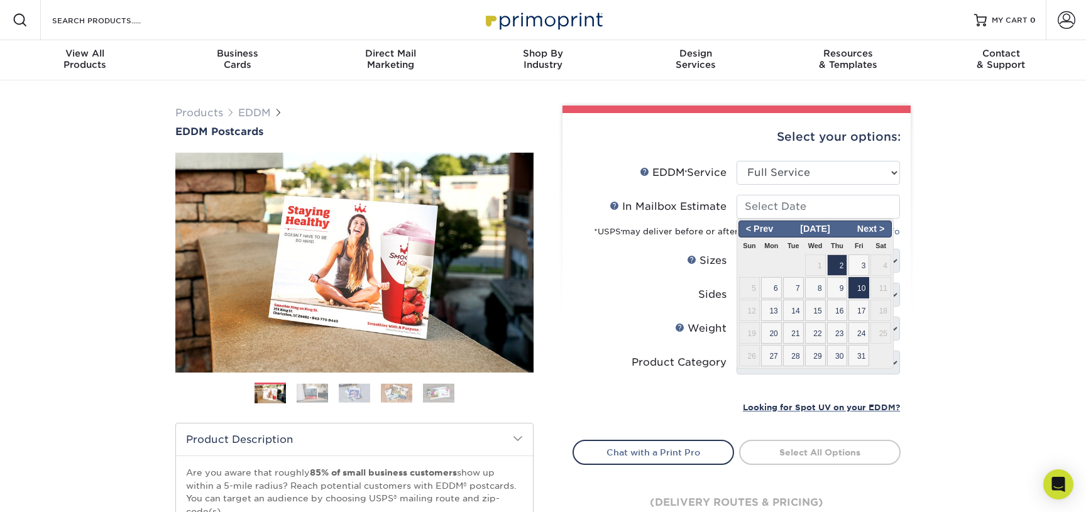
click at [861, 289] on span "10" at bounding box center [859, 287] width 21 height 21
type input "[DATE]"
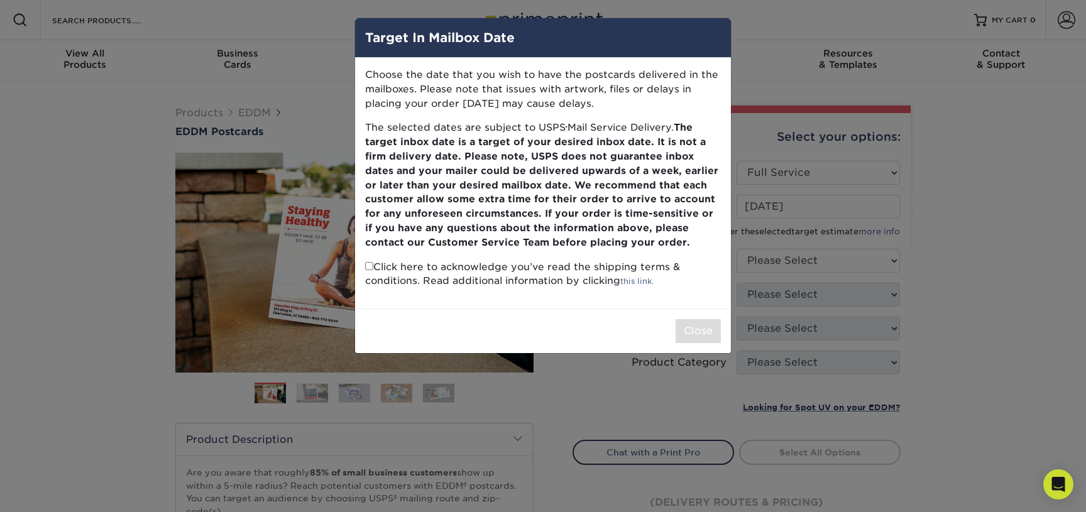
click at [365, 267] on input "checkbox" at bounding box center [369, 266] width 8 height 8
checkbox input "true"
click at [704, 331] on button "Close" at bounding box center [698, 331] width 45 height 24
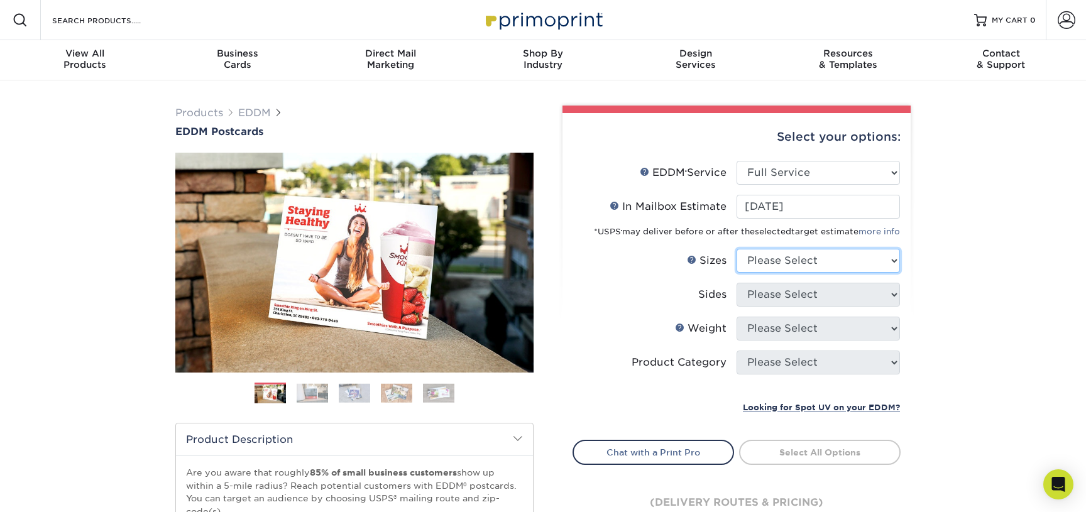
click at [798, 264] on select "Please Select 4.5" x 12" 6" x 12" 6.5" x 8" 6.5" x 9" 6.5" x 12" 7" x 8.5" 8" x…" at bounding box center [818, 261] width 163 height 24
select select "6.50x9.00"
click at [737, 249] on select "Please Select 4.5" x 12" 6" x 12" 6.5" x 8" 6.5" x 9" 6.5" x 12" 7" x 8.5" 8" x…" at bounding box center [818, 261] width 163 height 24
click at [807, 302] on select "Please Select Print Both Sides Print Front Only" at bounding box center [818, 295] width 163 height 24
select select "13abbda7-1d64-4f25-8bb2-c179b224825d"
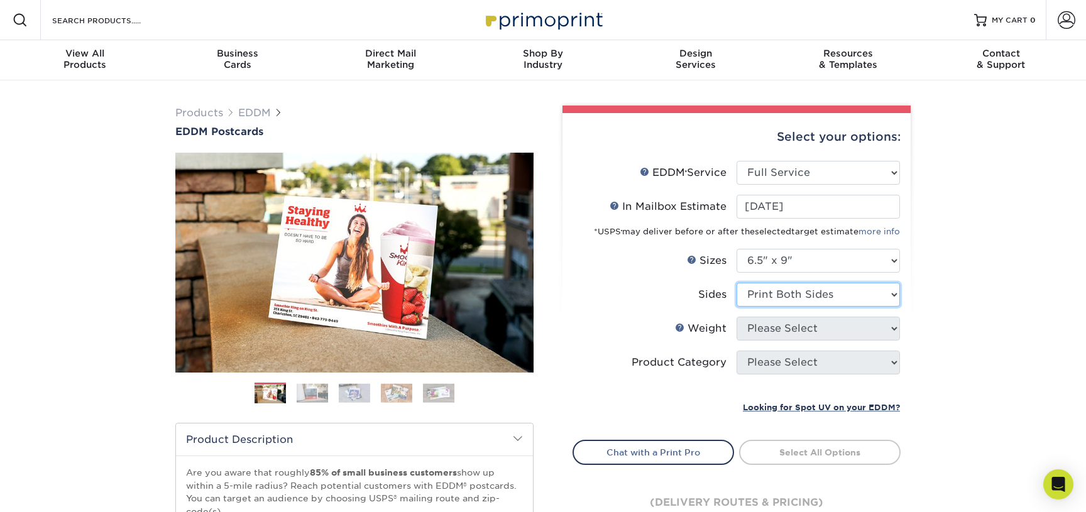
click at [737, 283] on select "Please Select Print Both Sides Print Front Only" at bounding box center [818, 295] width 163 height 24
click at [805, 320] on select "Please Select 16PT 14PT" at bounding box center [818, 329] width 163 height 24
select select "14PT"
click at [737, 317] on select "Please Select 16PT 14PT" at bounding box center [818, 329] width 163 height 24
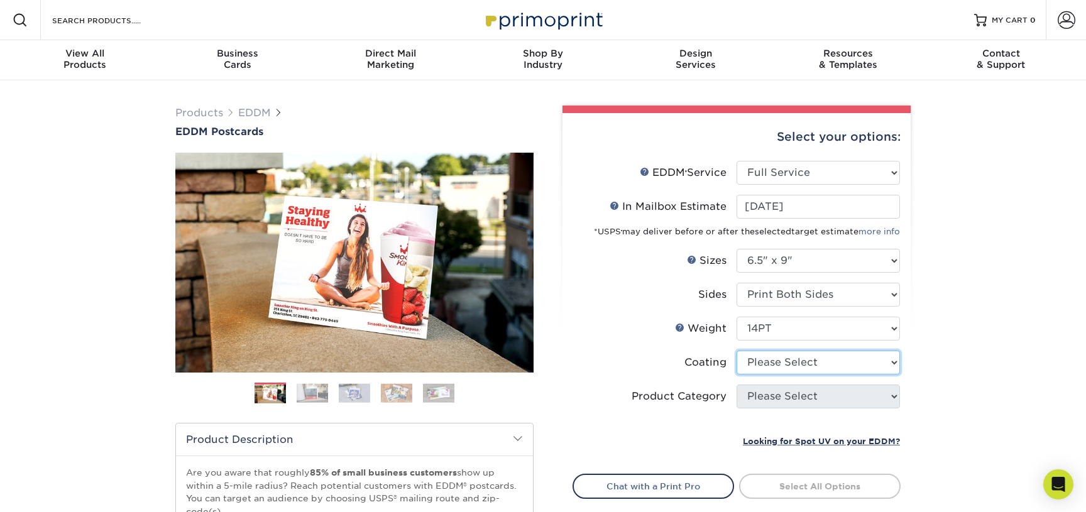
click at [786, 367] on select at bounding box center [818, 363] width 163 height 24
select select "121bb7b5-3b4d-429f-bd8d-bbf80e953313"
click at [737, 351] on select at bounding box center [818, 363] width 163 height 24
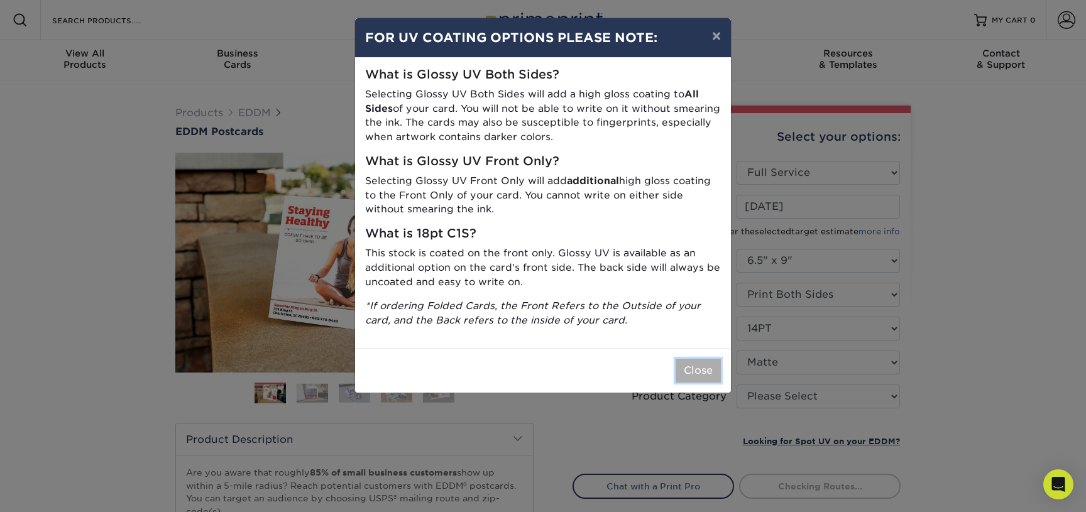
click at [696, 371] on button "Close" at bounding box center [698, 371] width 45 height 24
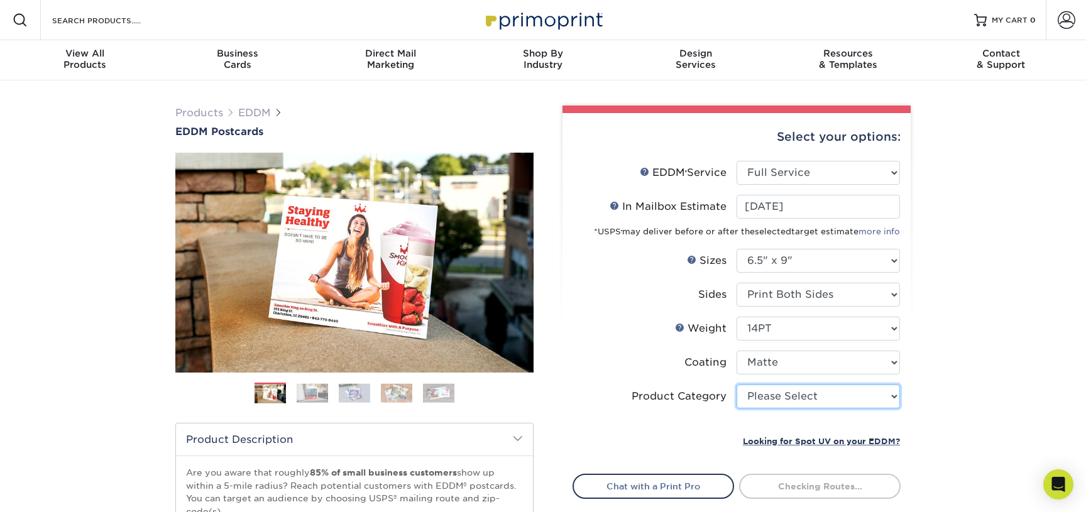
click at [778, 389] on select "Please Select Postcards" at bounding box center [818, 397] width 163 height 24
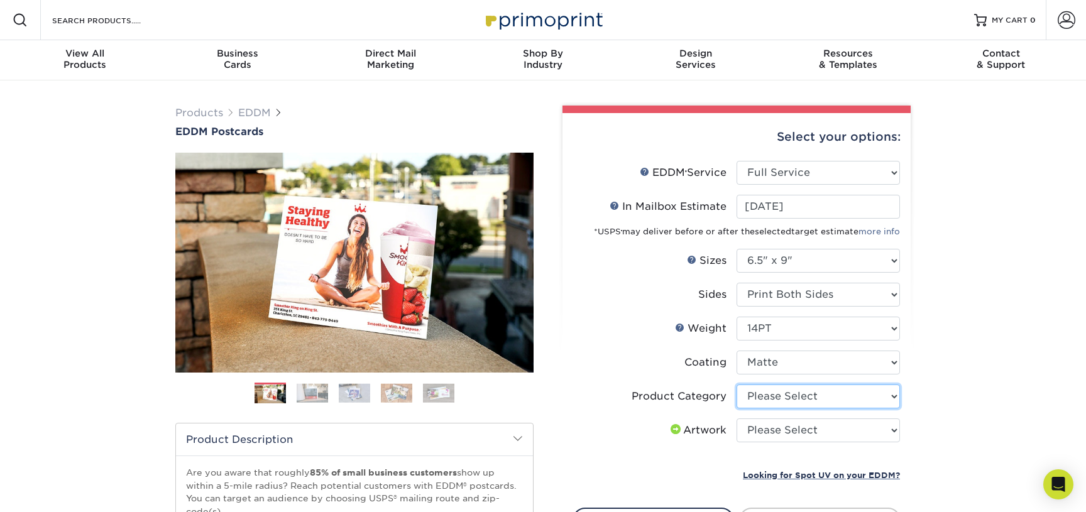
select select "9b7272e0-d6c8-4c3c-8e97-d3a1bcdab858"
click at [737, 385] on select "Please Select Postcards" at bounding box center [818, 397] width 163 height 24
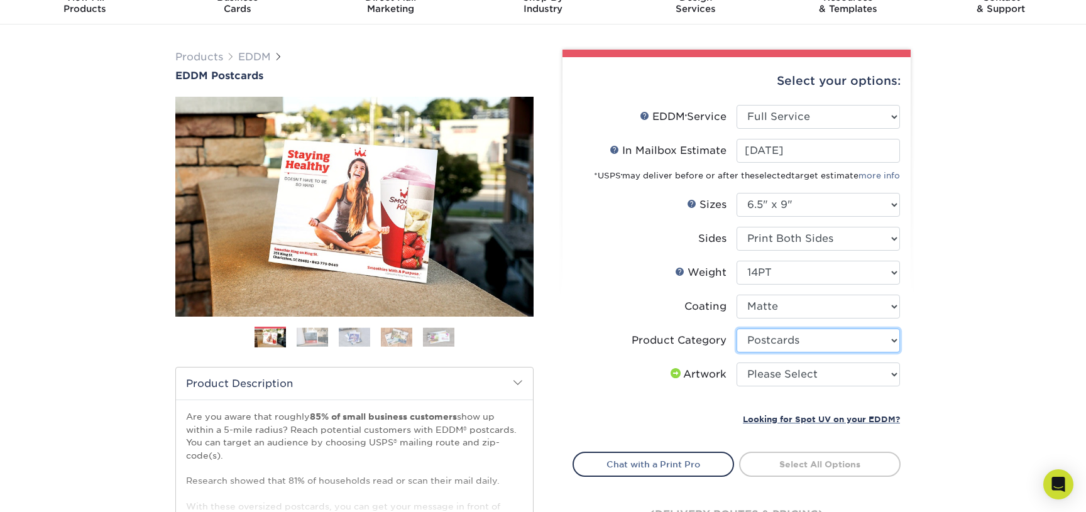
scroll to position [57, 0]
click at [783, 376] on select "Please Select I will upload files I need a design - $150" at bounding box center [818, 374] width 163 height 24
select select "upload"
click at [737, 362] on select "Please Select I will upload files I need a design - $150" at bounding box center [818, 374] width 163 height 24
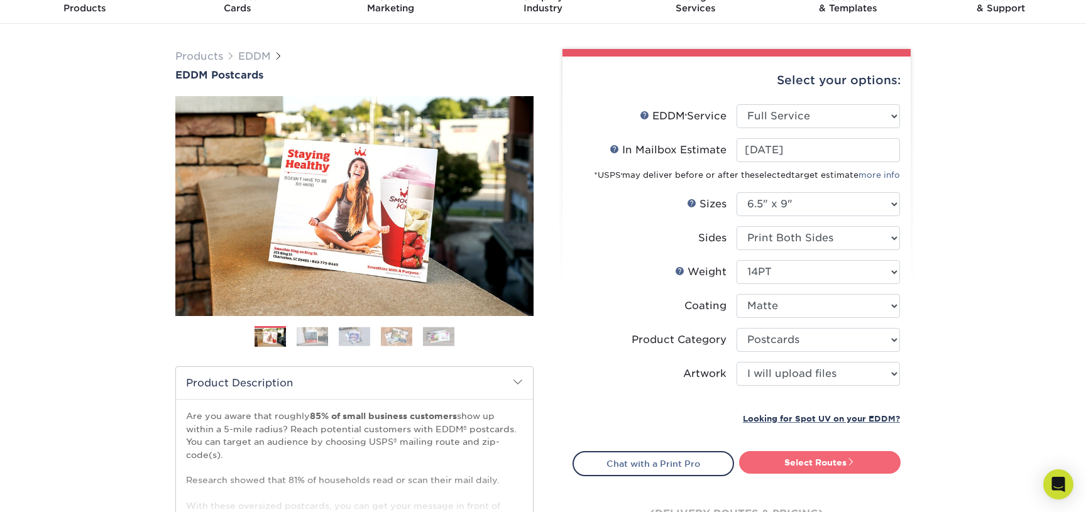
click at [792, 462] on link "Select Routes" at bounding box center [820, 462] width 162 height 23
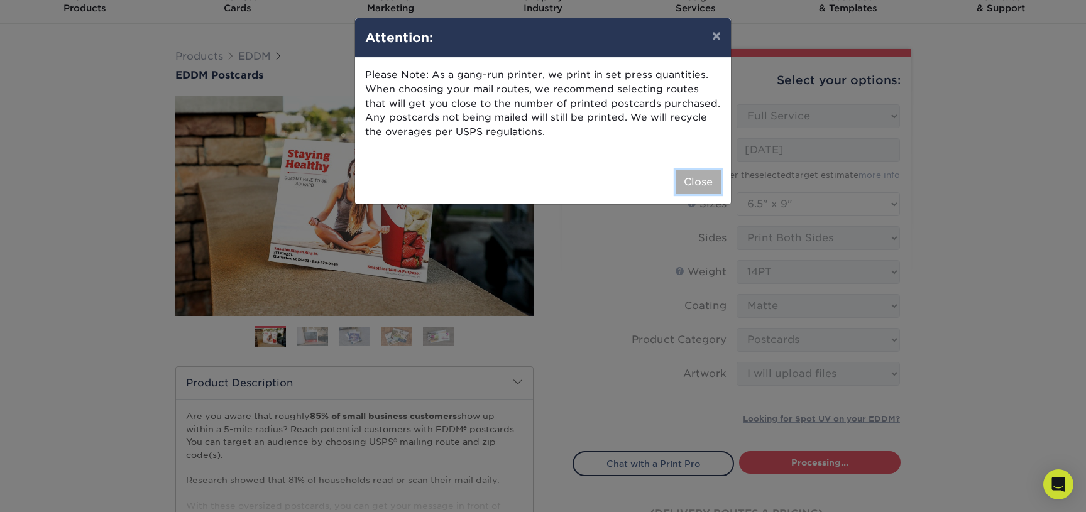
click at [693, 175] on button "Close" at bounding box center [698, 182] width 45 height 24
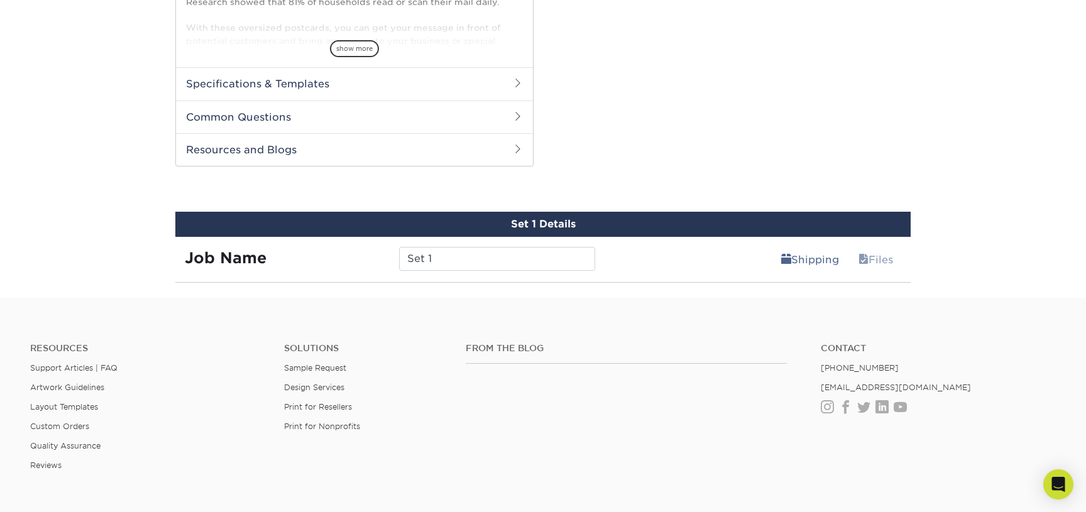
scroll to position [567, 0]
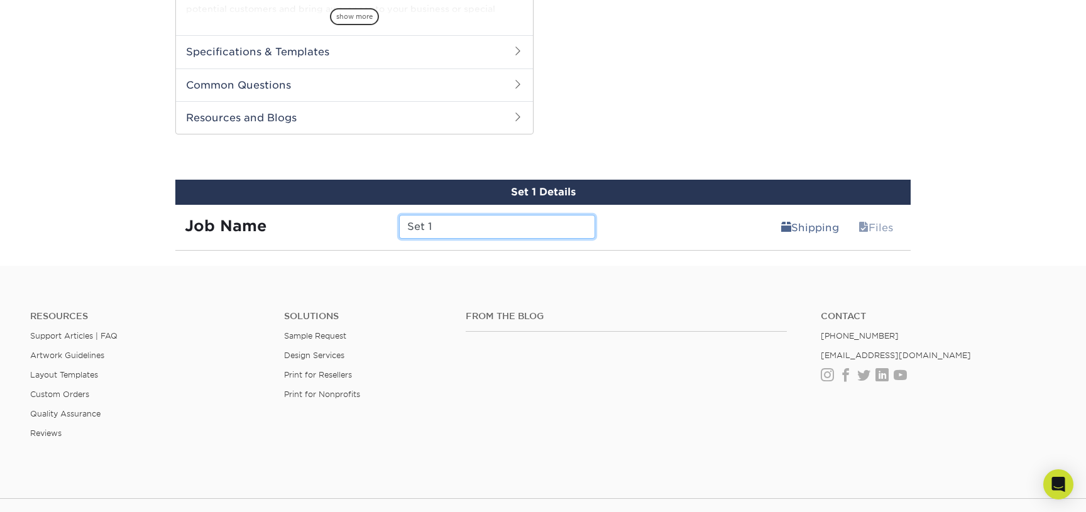
click at [484, 229] on input "Set 1" at bounding box center [497, 227] width 196 height 24
click at [801, 228] on link "Shipping" at bounding box center [810, 227] width 74 height 25
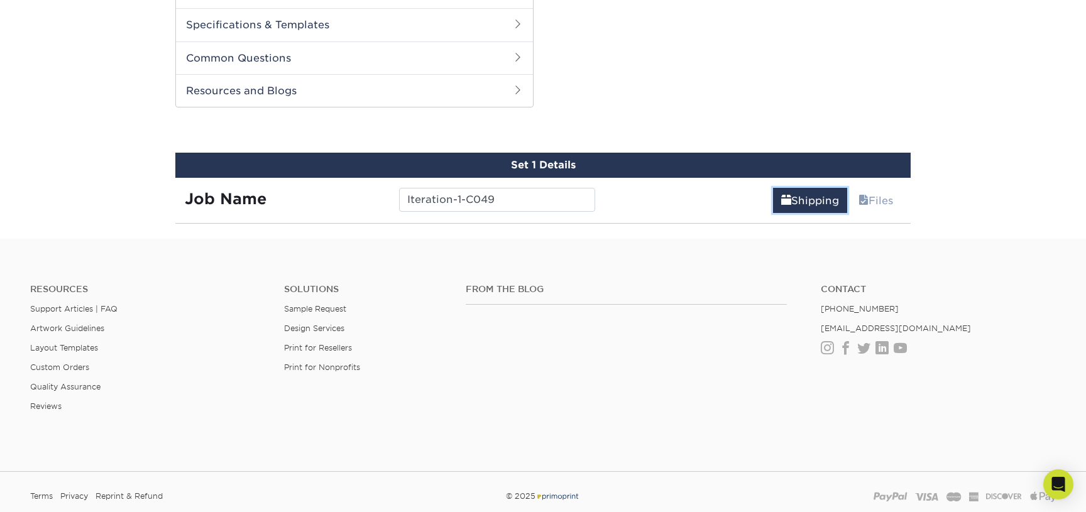
scroll to position [485, 0]
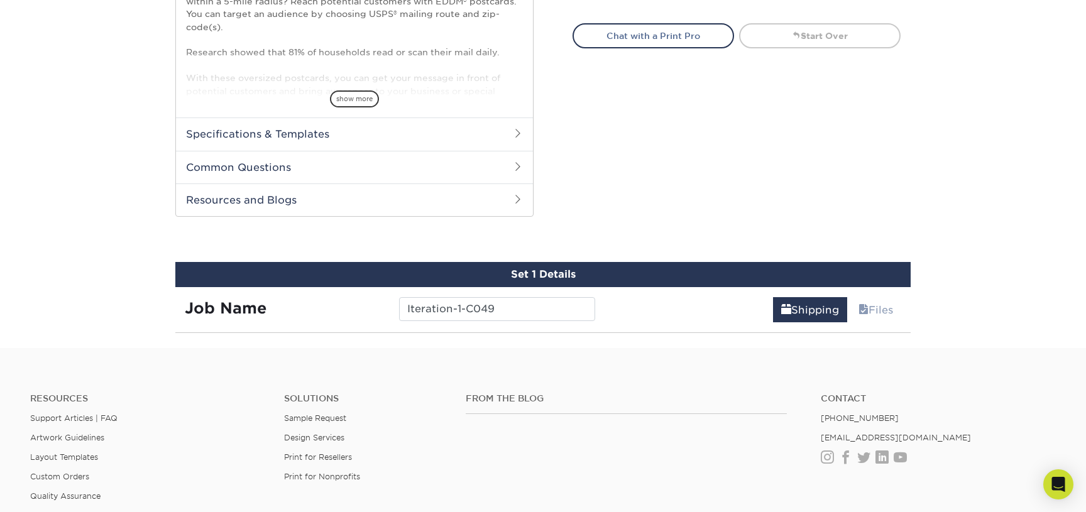
click at [553, 277] on div "Set 1 Details" at bounding box center [543, 274] width 736 height 25
click at [355, 99] on span "show more" at bounding box center [354, 99] width 49 height 17
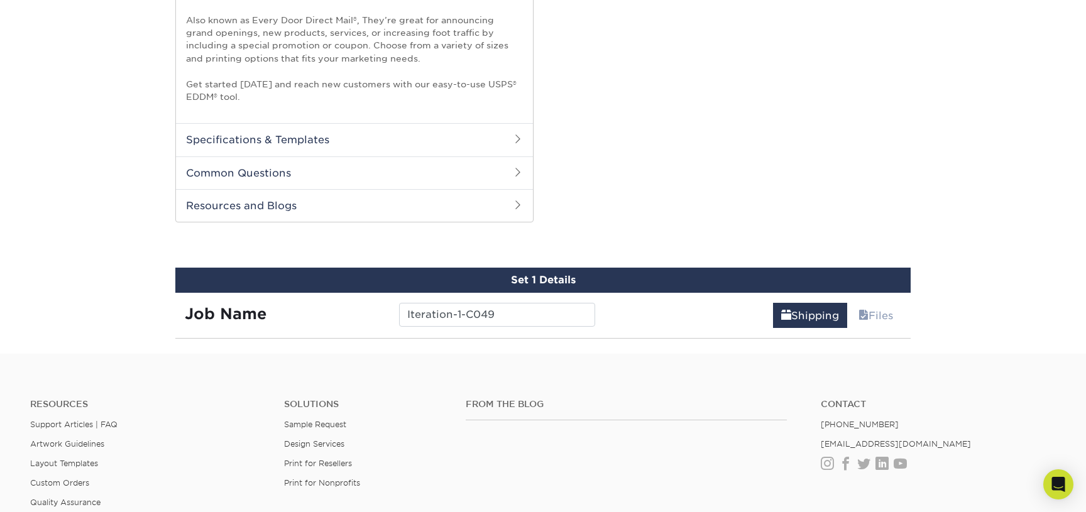
scroll to position [597, 0]
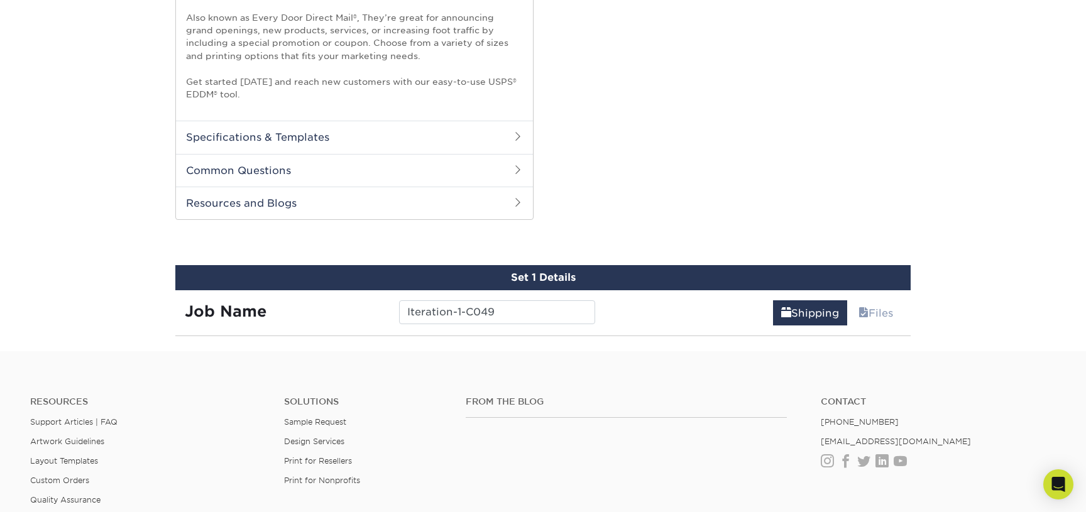
click at [564, 270] on div "Set 1 Details" at bounding box center [543, 277] width 736 height 25
click at [868, 310] on link "Files" at bounding box center [876, 313] width 51 height 25
click at [560, 314] on input "Iteration-1-C049" at bounding box center [497, 313] width 196 height 24
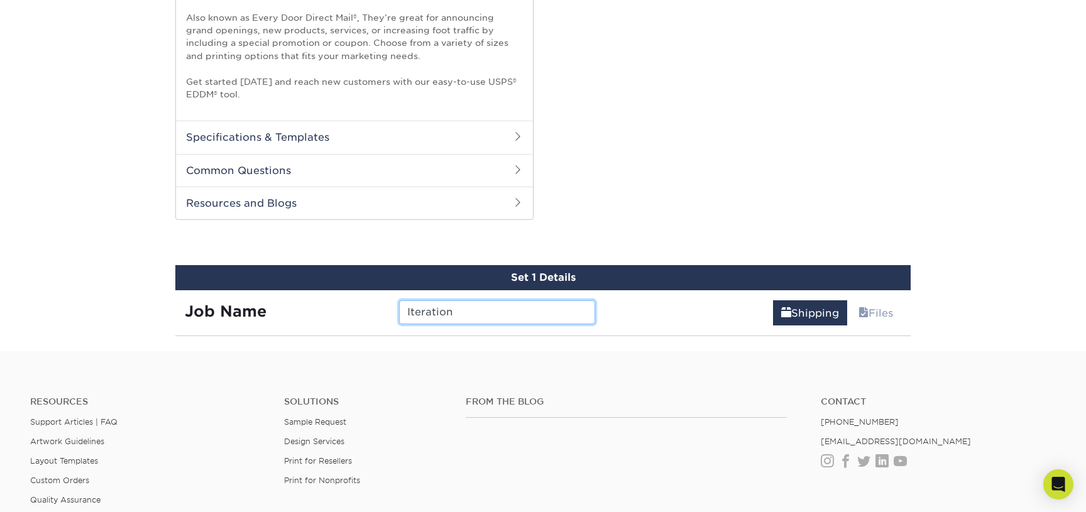
type input "Iteration"
click at [629, 383] on div "Resources Support Articles | FAQ Artwork Guidelines Layout Templates Custom Ord…" at bounding box center [543, 471] width 1086 height 208
click at [807, 301] on link "Shipping" at bounding box center [810, 313] width 74 height 25
click at [805, 314] on link "Shipping" at bounding box center [810, 313] width 74 height 25
click at [870, 307] on link "Files" at bounding box center [876, 313] width 51 height 25
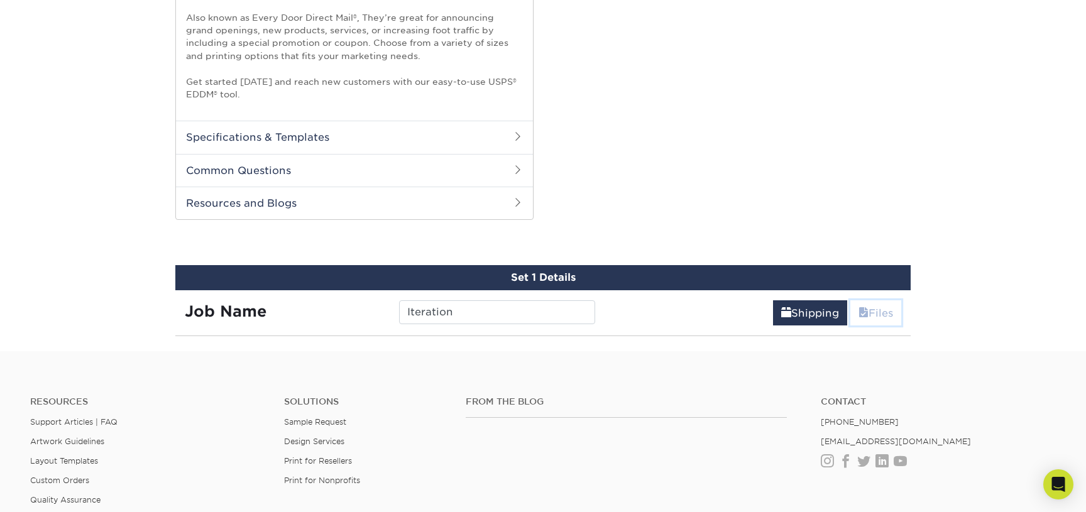
click at [870, 307] on link "Files" at bounding box center [876, 313] width 51 height 25
click at [821, 308] on link "Shipping" at bounding box center [810, 313] width 74 height 25
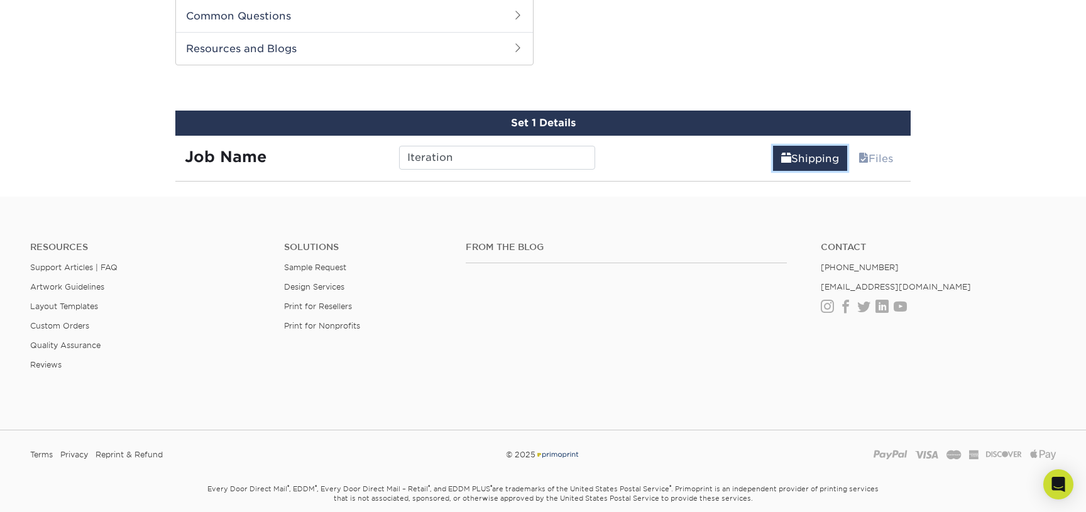
scroll to position [803, 0]
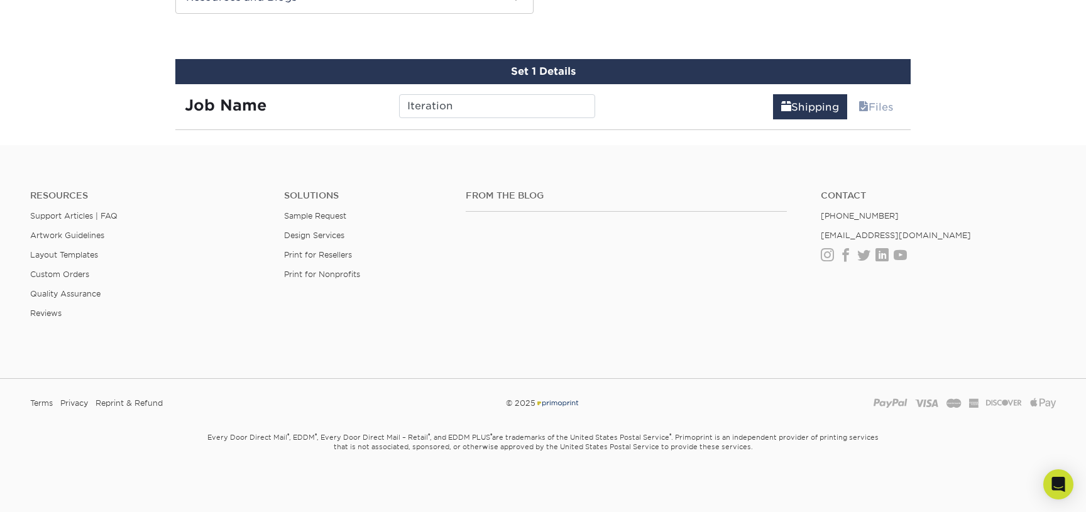
click at [247, 111] on strong "Job Name" at bounding box center [226, 105] width 82 height 18
